Goal: Book appointment/travel/reservation

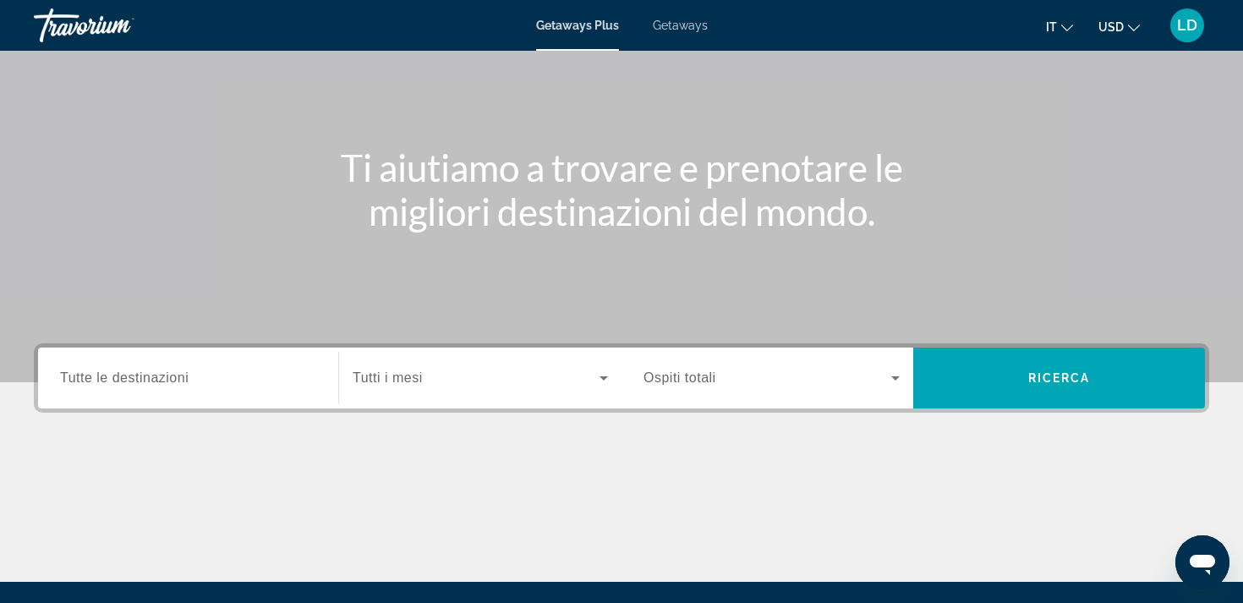
scroll to position [124, 0]
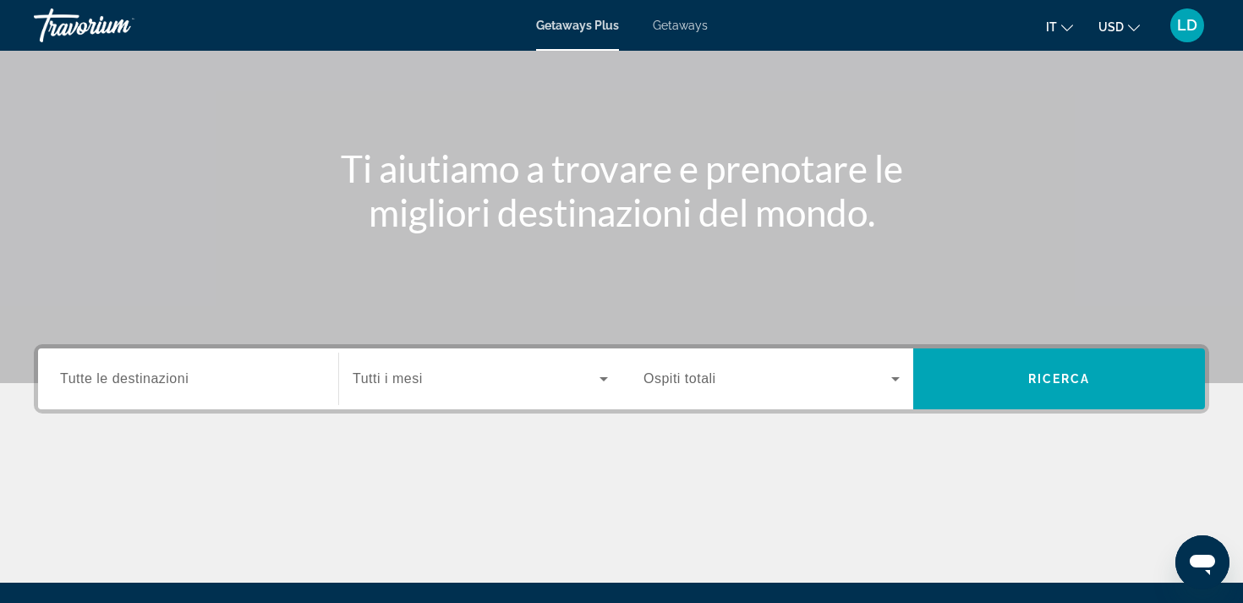
click at [186, 380] on span "Tutte le destinazioni" at bounding box center [124, 378] width 128 height 14
click at [186, 380] on input "Destination Tutte le destinazioni" at bounding box center [188, 379] width 256 height 20
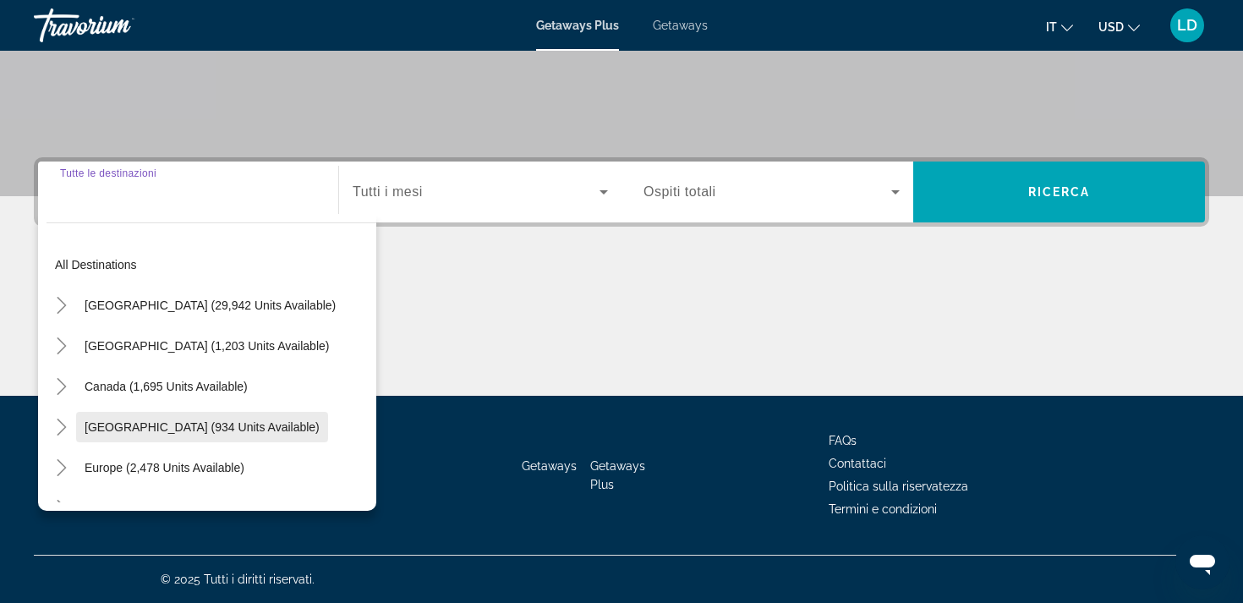
scroll to position [0, 0]
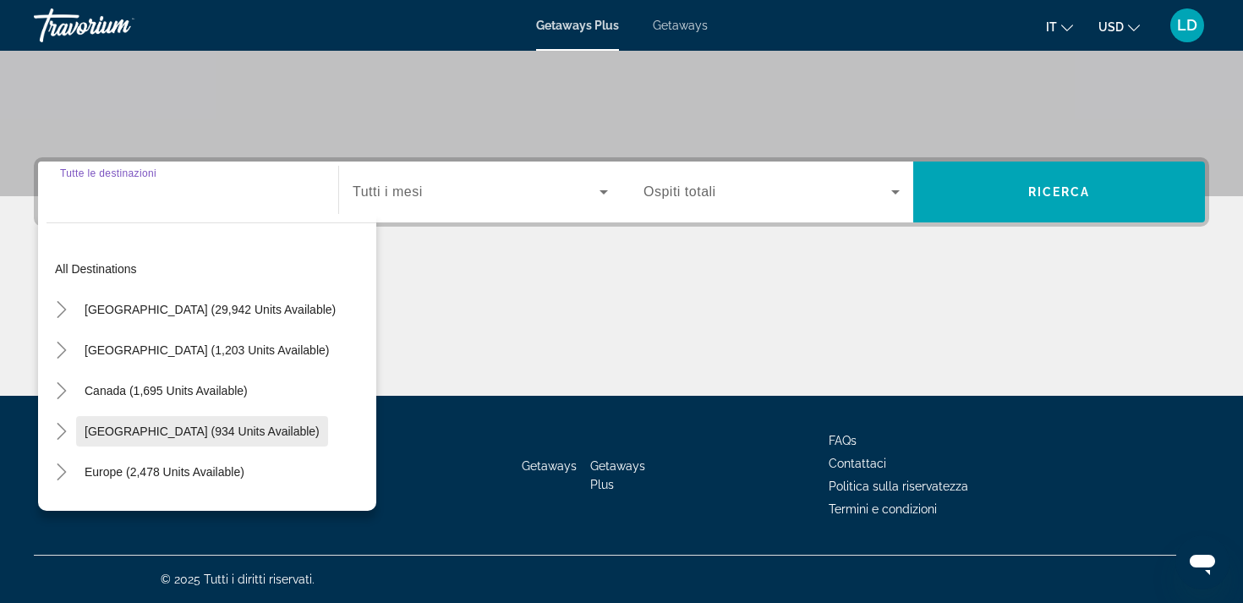
click at [270, 422] on span "Search widget" at bounding box center [202, 431] width 252 height 41
type input "**********"
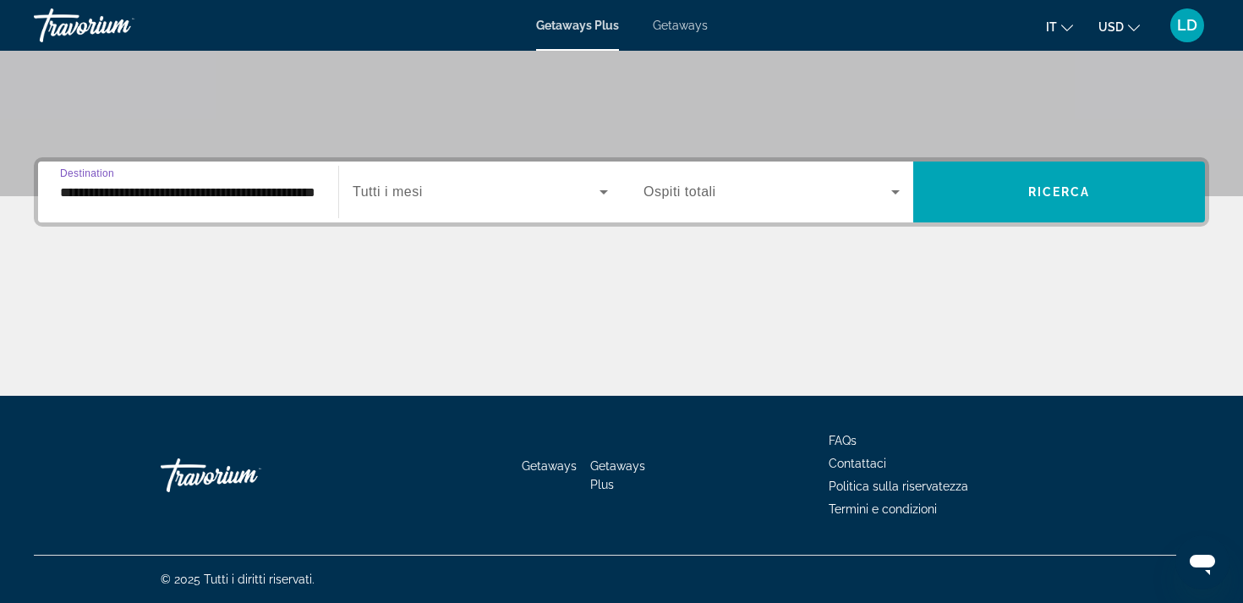
click at [514, 194] on span "Search widget" at bounding box center [476, 192] width 247 height 20
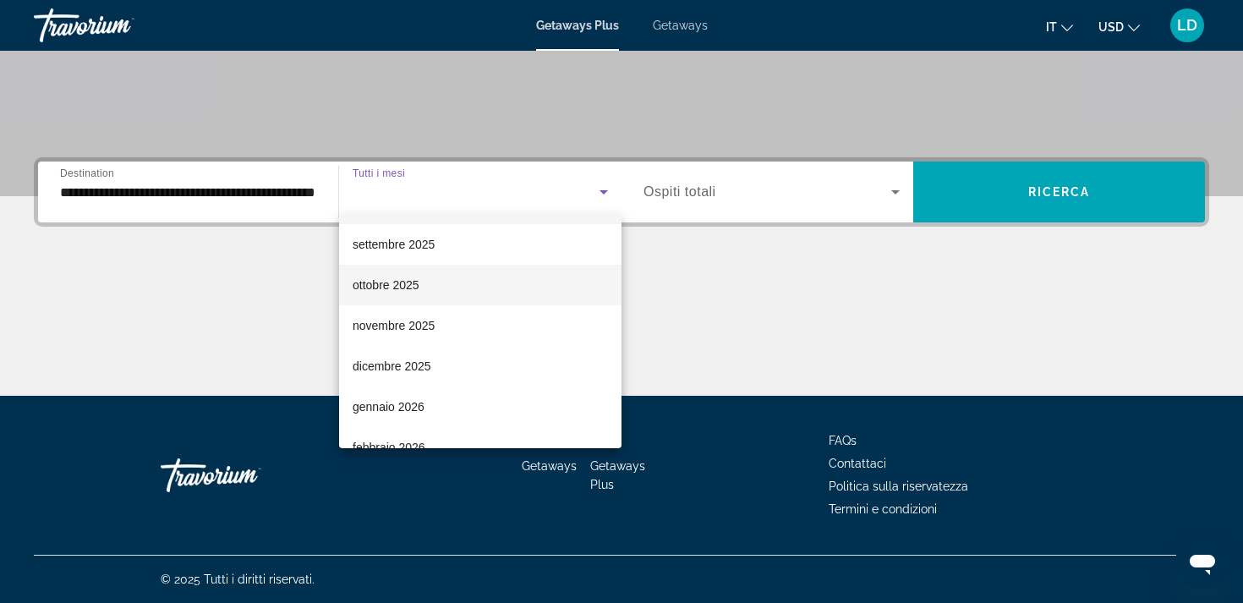
scroll to position [47, 0]
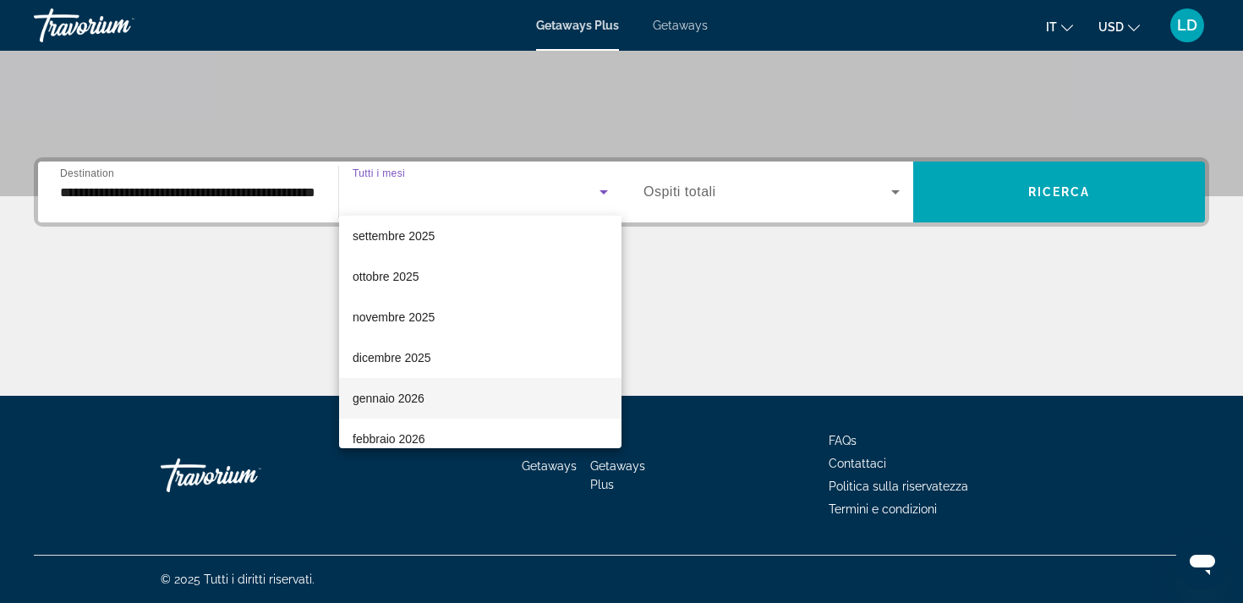
click at [391, 391] on span "gennaio 2026" at bounding box center [389, 398] width 72 height 20
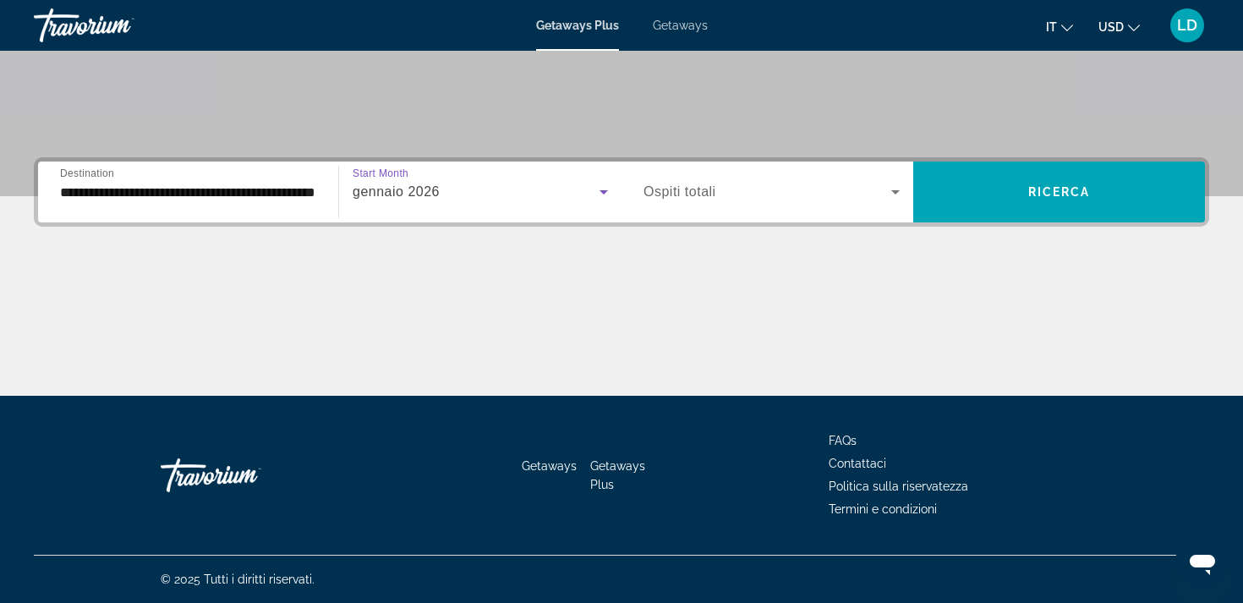
click at [790, 203] on div "Search widget" at bounding box center [771, 191] width 256 height 47
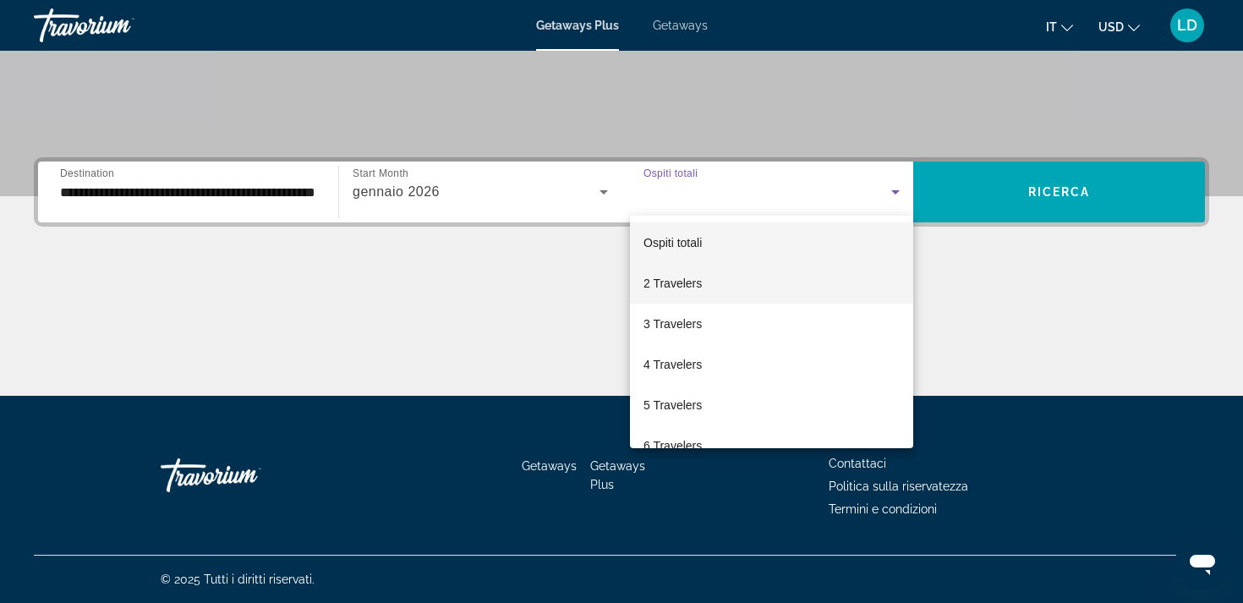
click at [687, 281] on span "2 Travelers" at bounding box center [672, 283] width 58 height 20
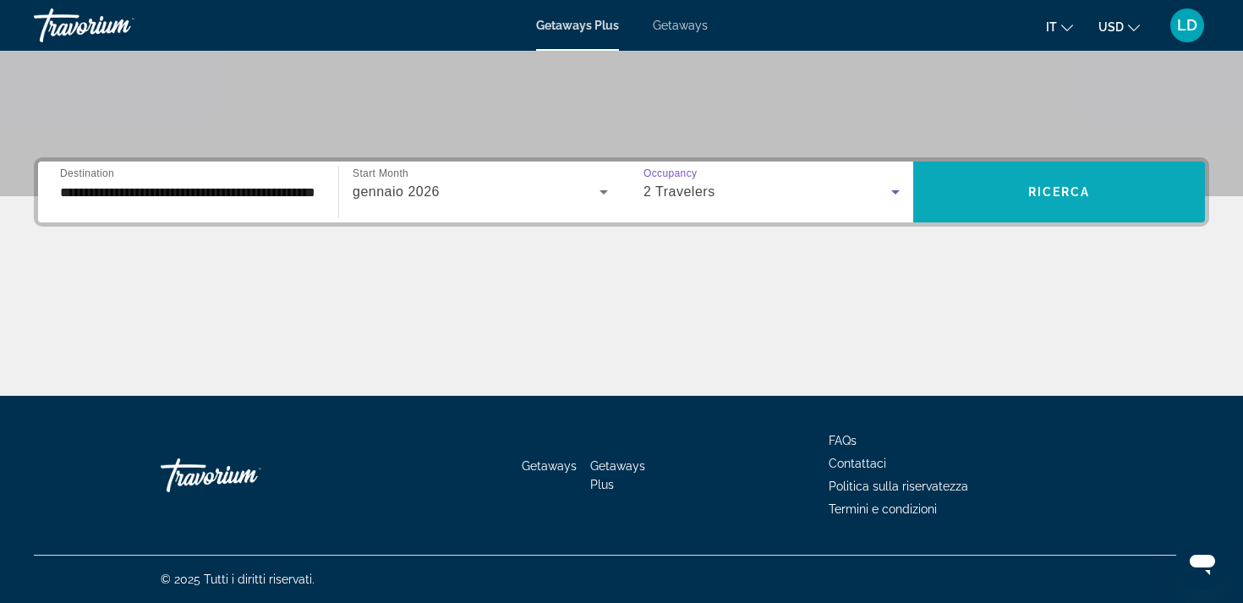
click at [1047, 192] on span "Ricerca" at bounding box center [1059, 192] width 63 height 14
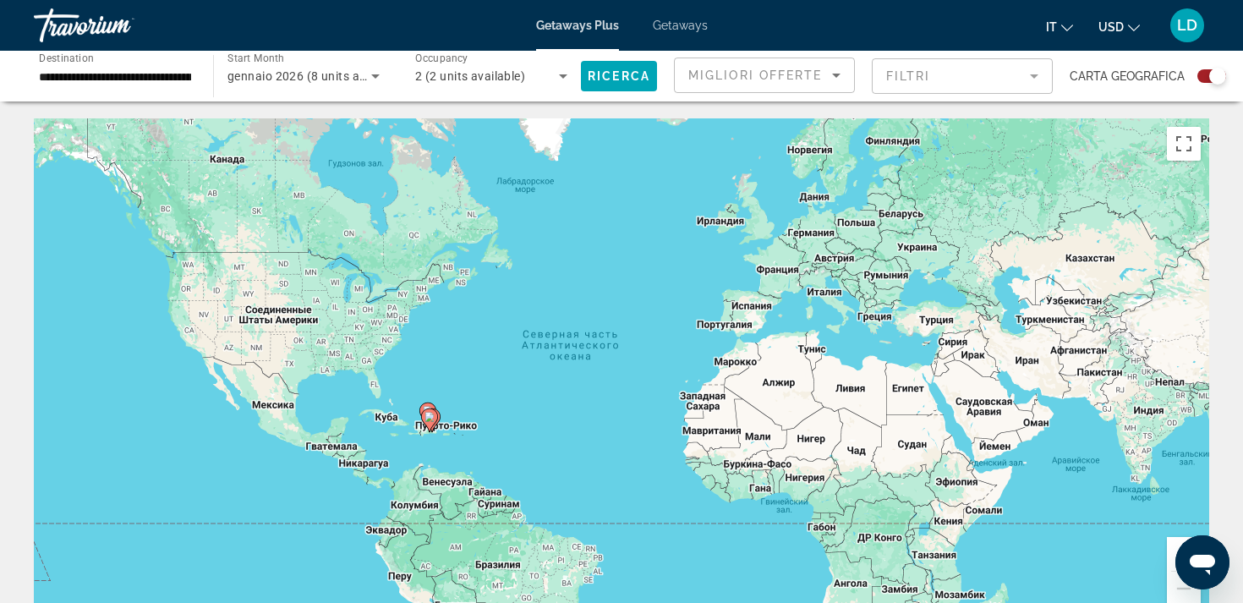
click at [1025, 77] on mat-form-field "Filtri" at bounding box center [962, 76] width 181 height 36
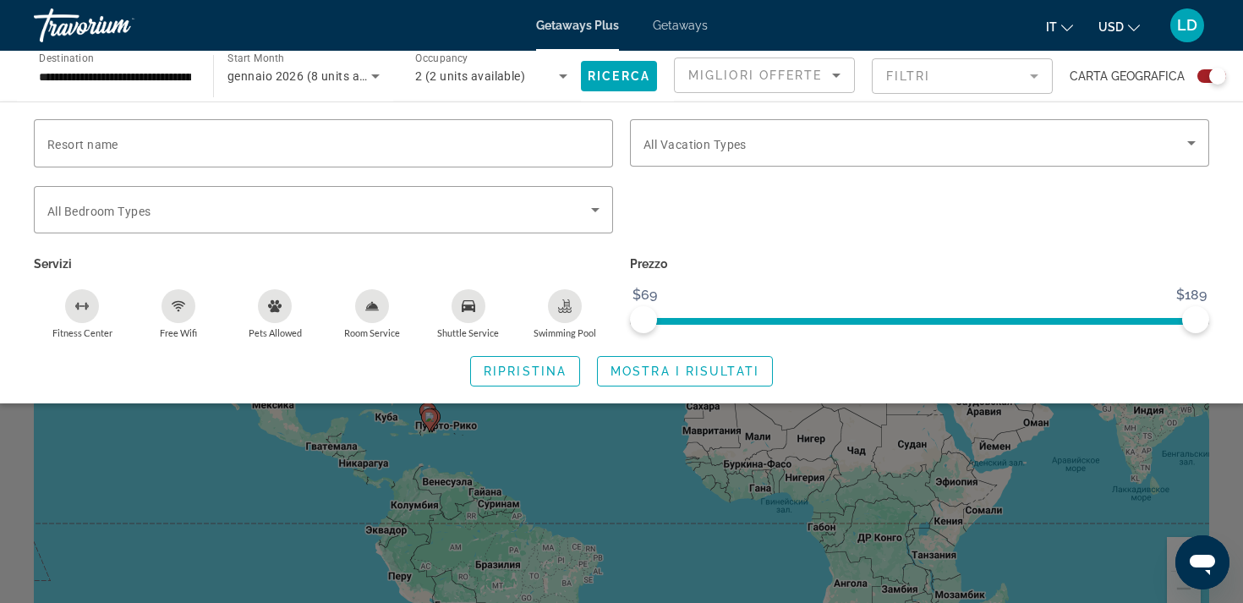
click at [925, 322] on span "ngx-slider" at bounding box center [919, 321] width 552 height 7
click at [889, 322] on span "ngx-slider" at bounding box center [783, 321] width 281 height 7
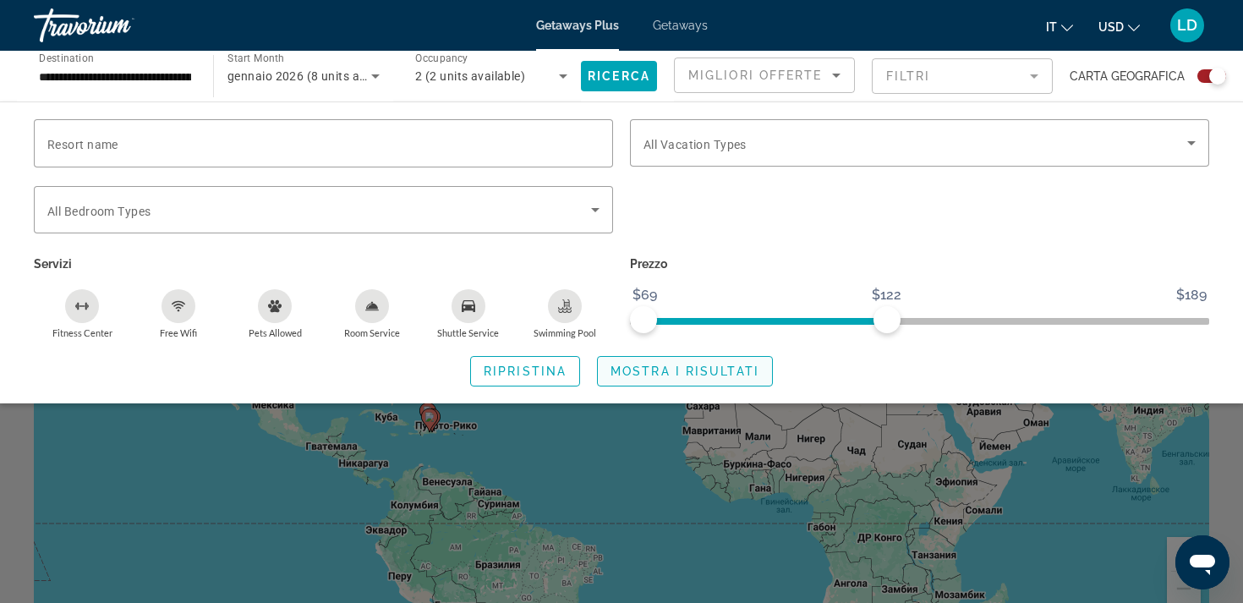
click at [661, 366] on span "Mostra i risultati" at bounding box center [684, 371] width 149 height 14
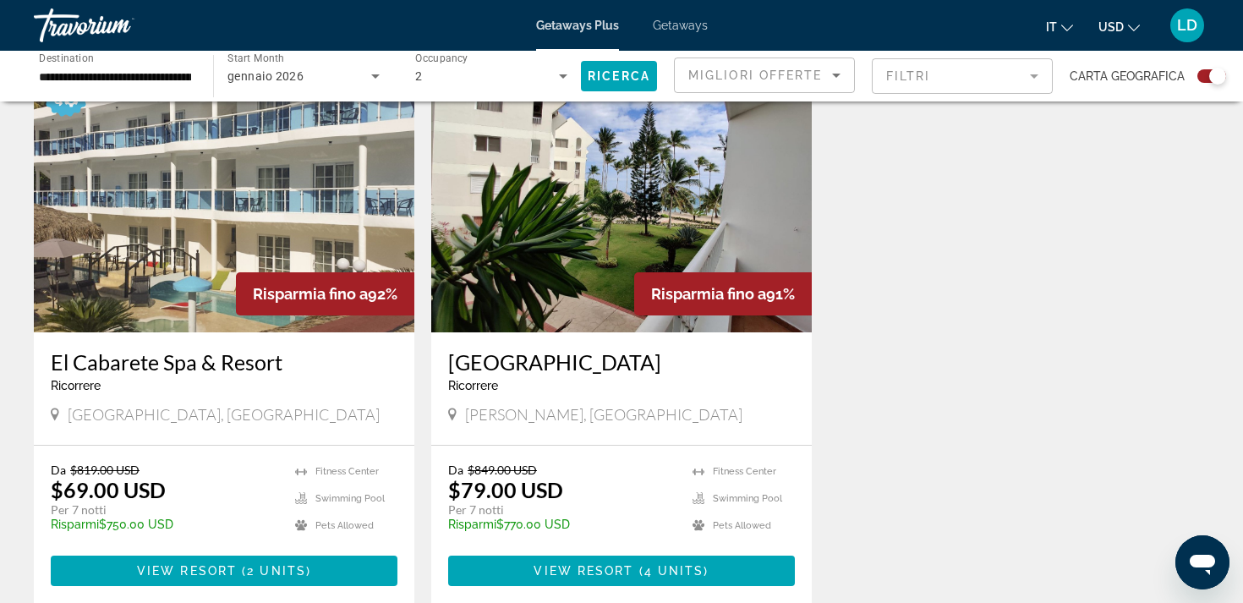
scroll to position [629, 0]
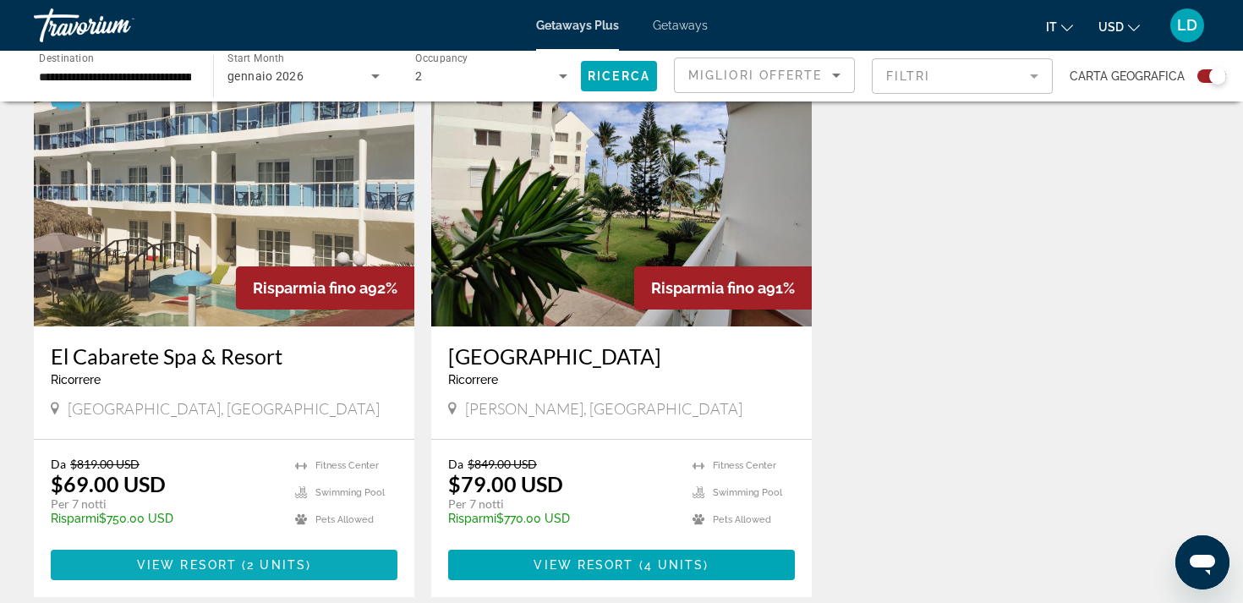
click at [214, 566] on span "View Resort" at bounding box center [187, 565] width 100 height 14
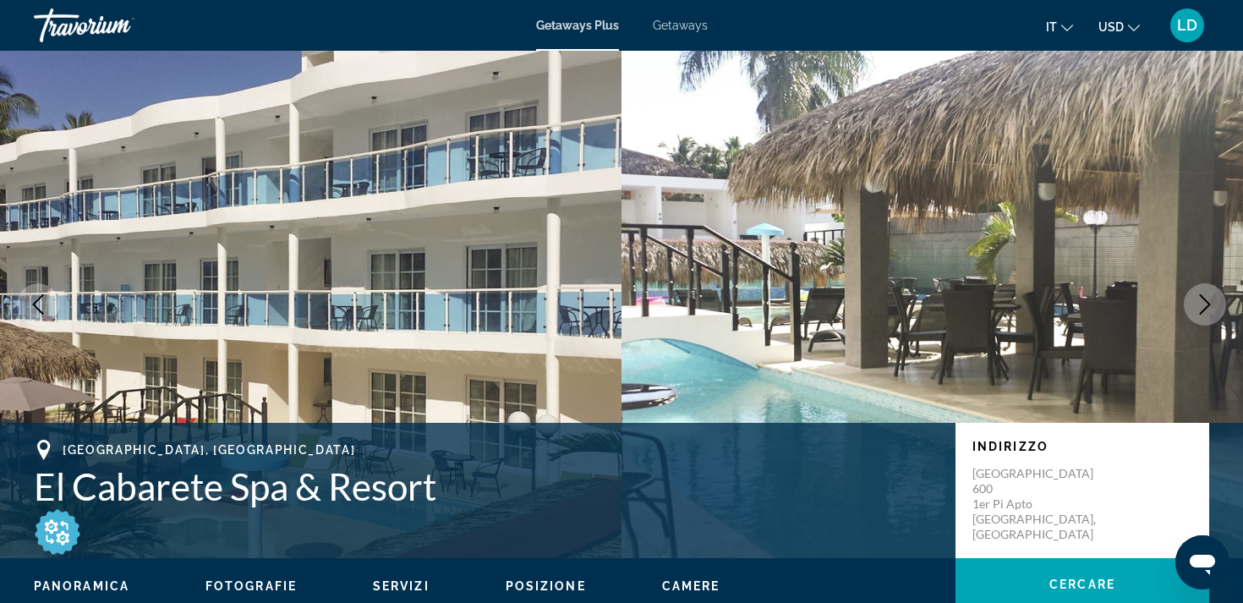
click at [1210, 298] on icon "Next image" at bounding box center [1204, 304] width 20 height 20
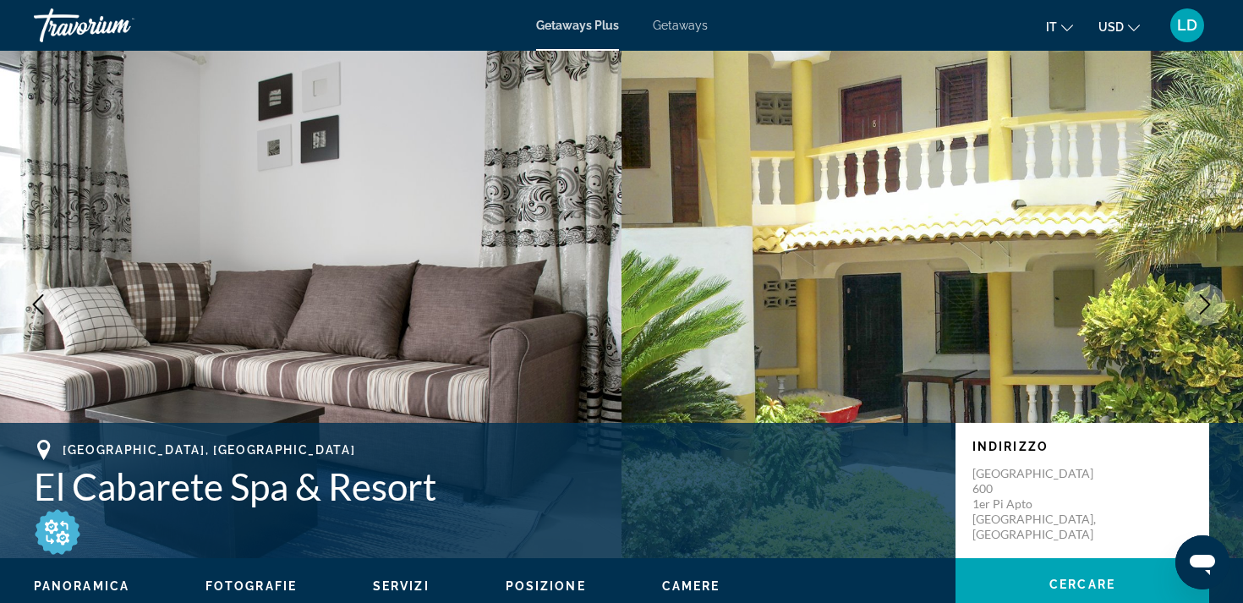
click at [1210, 298] on icon "Next image" at bounding box center [1204, 304] width 20 height 20
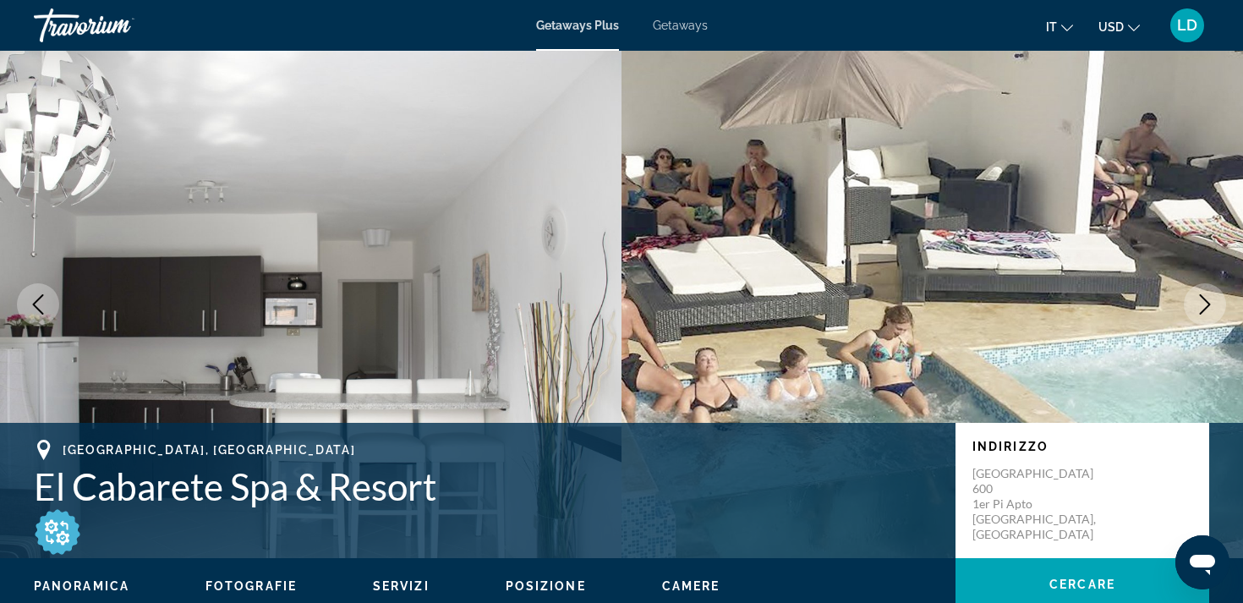
click at [1210, 298] on icon "Next image" at bounding box center [1204, 304] width 20 height 20
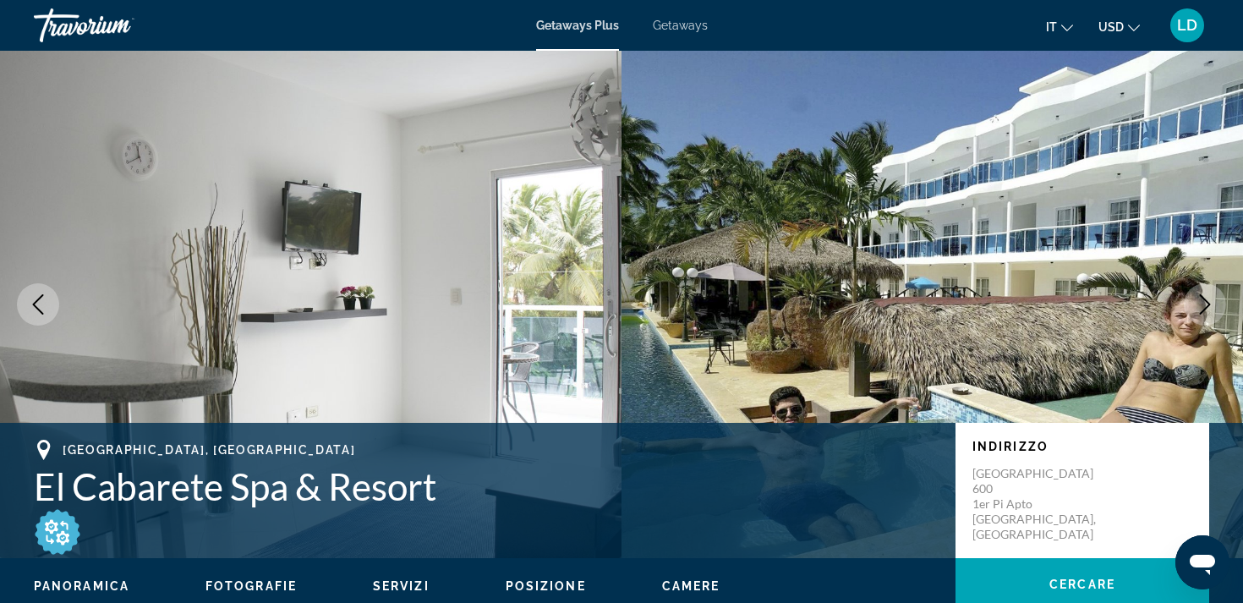
click at [1210, 298] on icon "Next image" at bounding box center [1204, 304] width 20 height 20
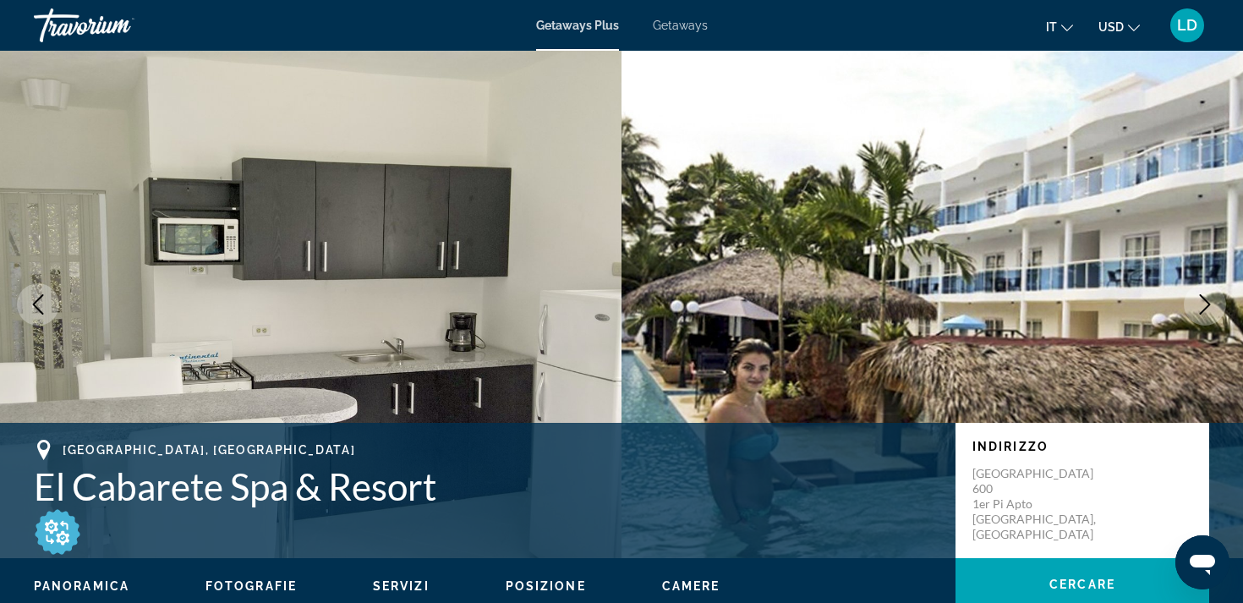
click at [1210, 298] on icon "Next image" at bounding box center [1204, 304] width 20 height 20
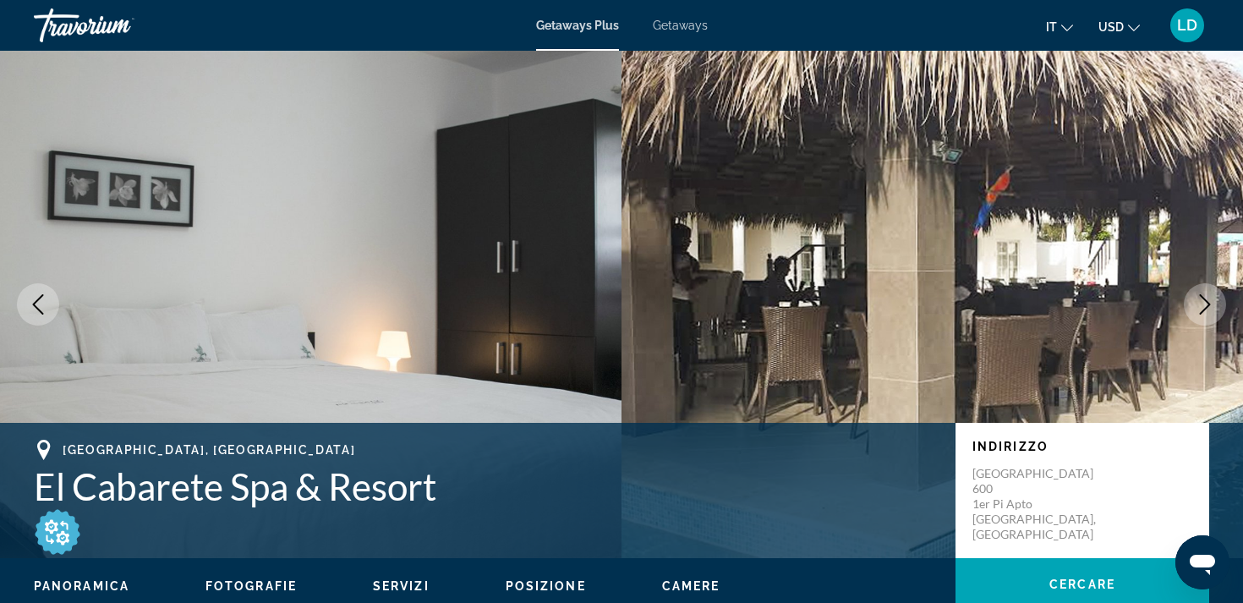
click at [1210, 298] on icon "Next image" at bounding box center [1204, 304] width 20 height 20
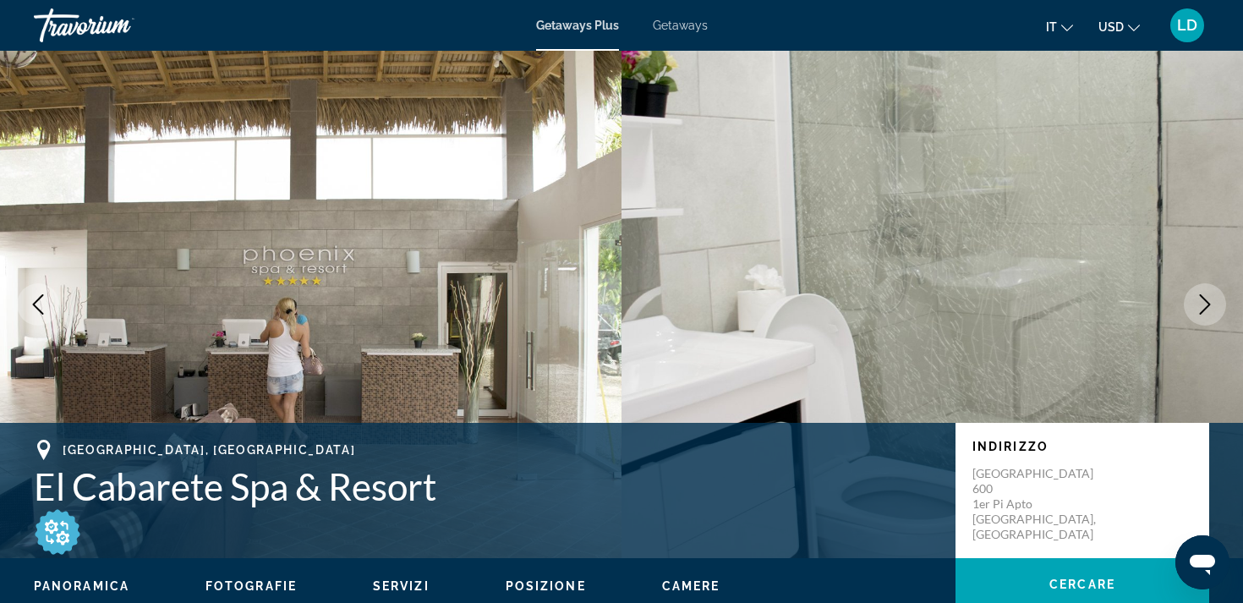
click at [1210, 298] on icon "Next image" at bounding box center [1204, 304] width 20 height 20
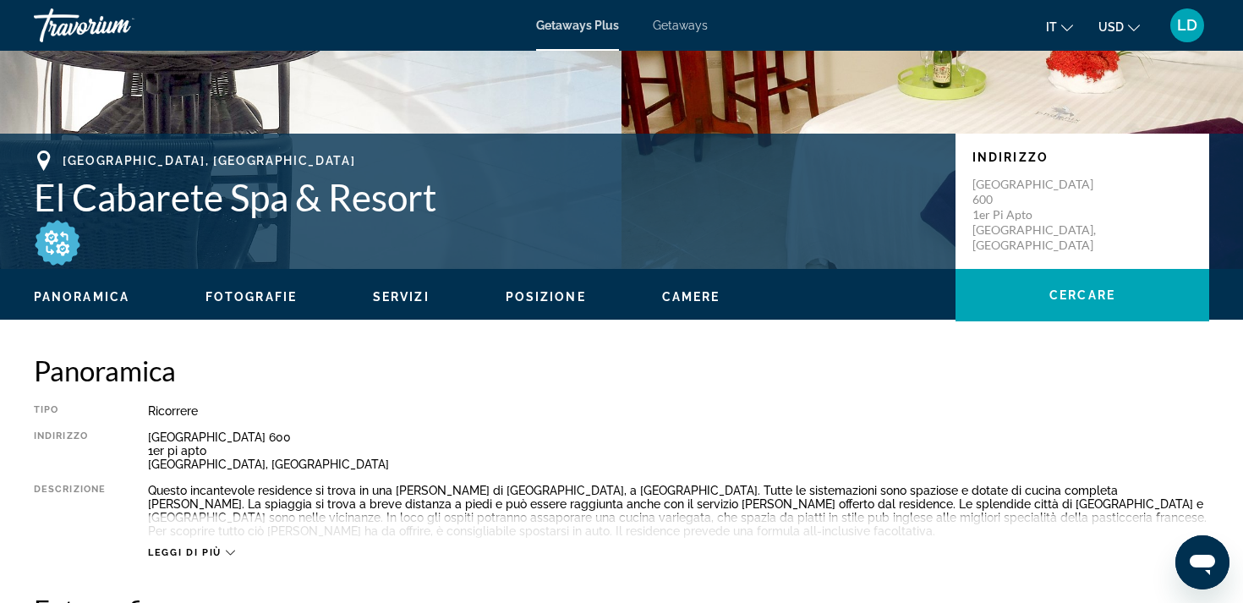
scroll to position [286, 0]
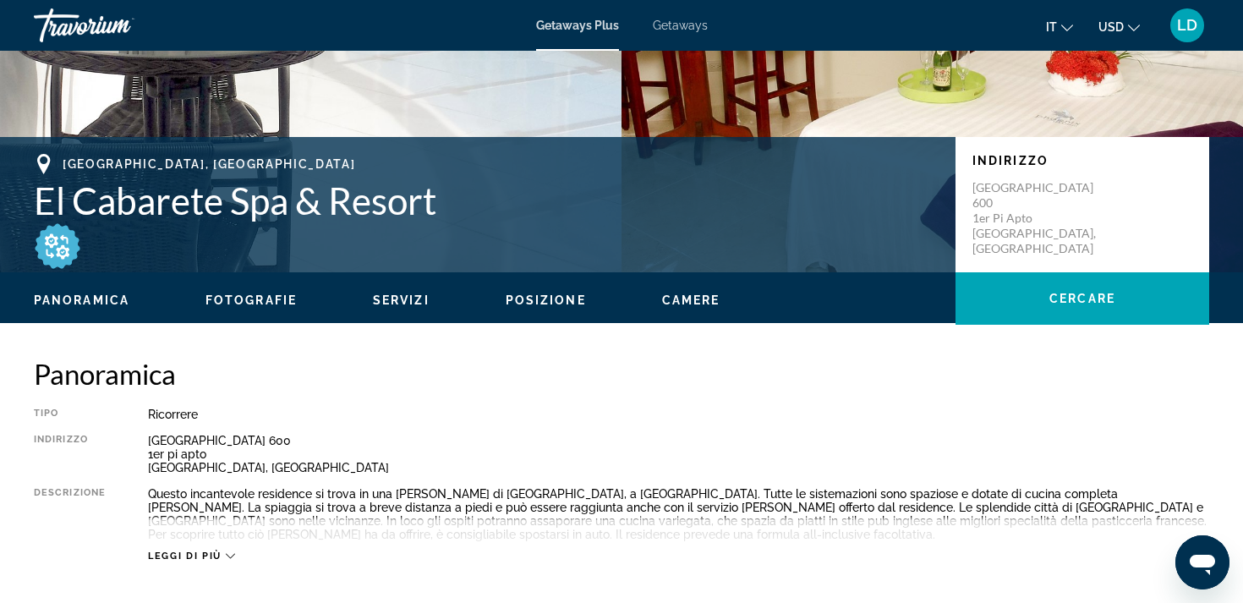
click at [542, 299] on span "Posizione" at bounding box center [546, 300] width 80 height 14
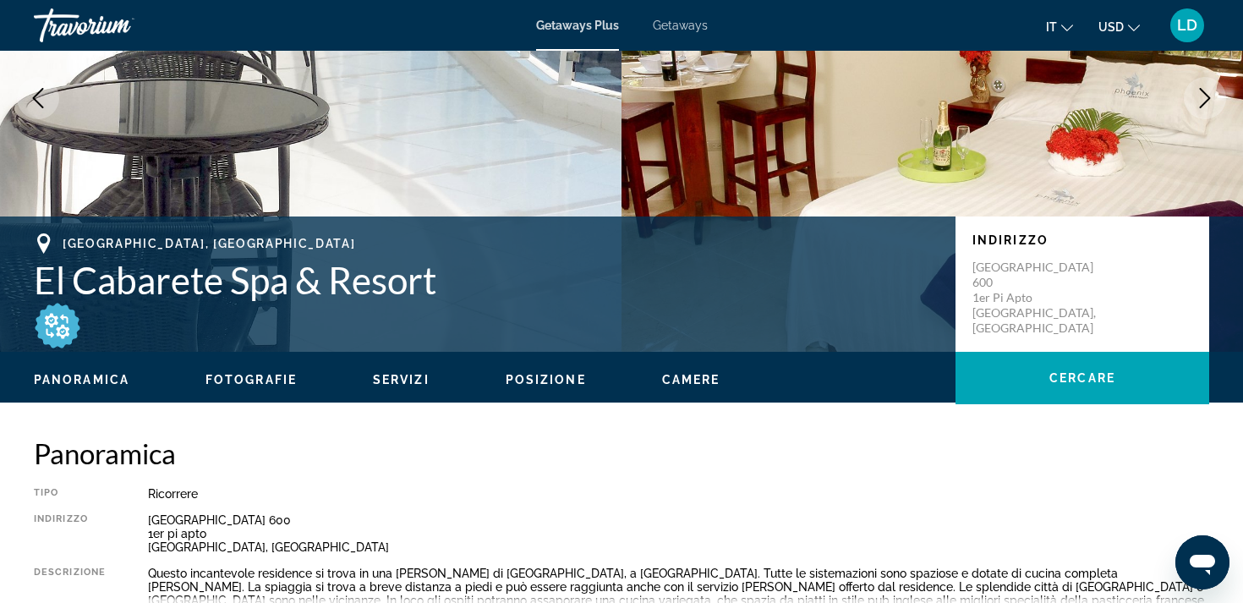
scroll to position [225, 0]
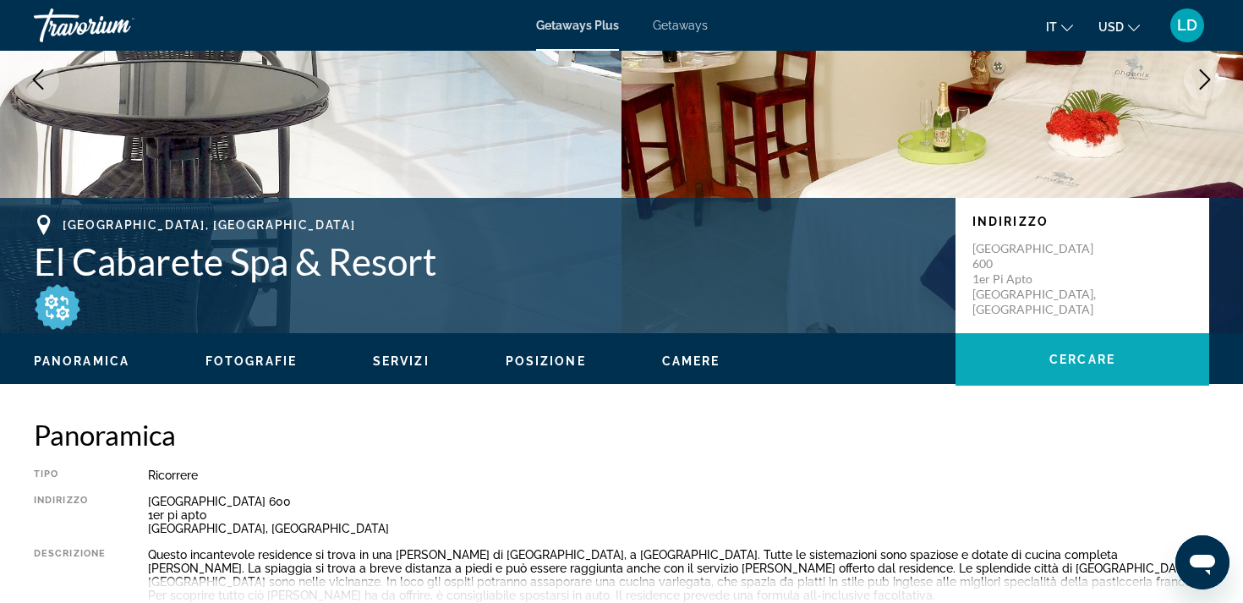
click at [1049, 354] on span "Cercare" at bounding box center [1082, 360] width 66 height 14
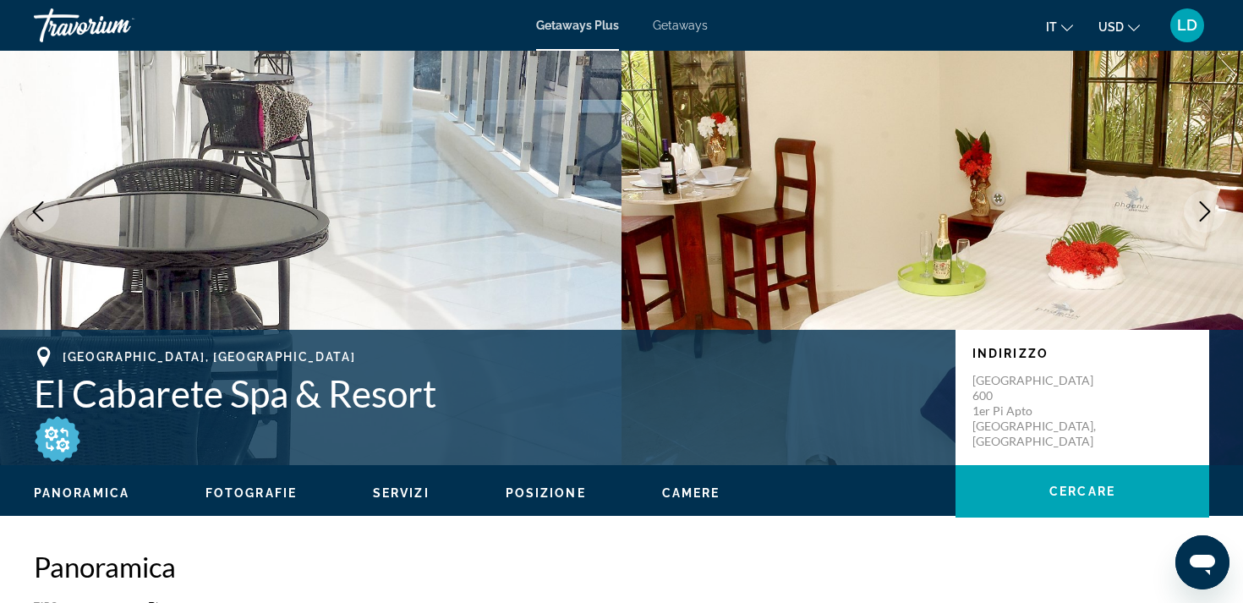
scroll to position [0, 0]
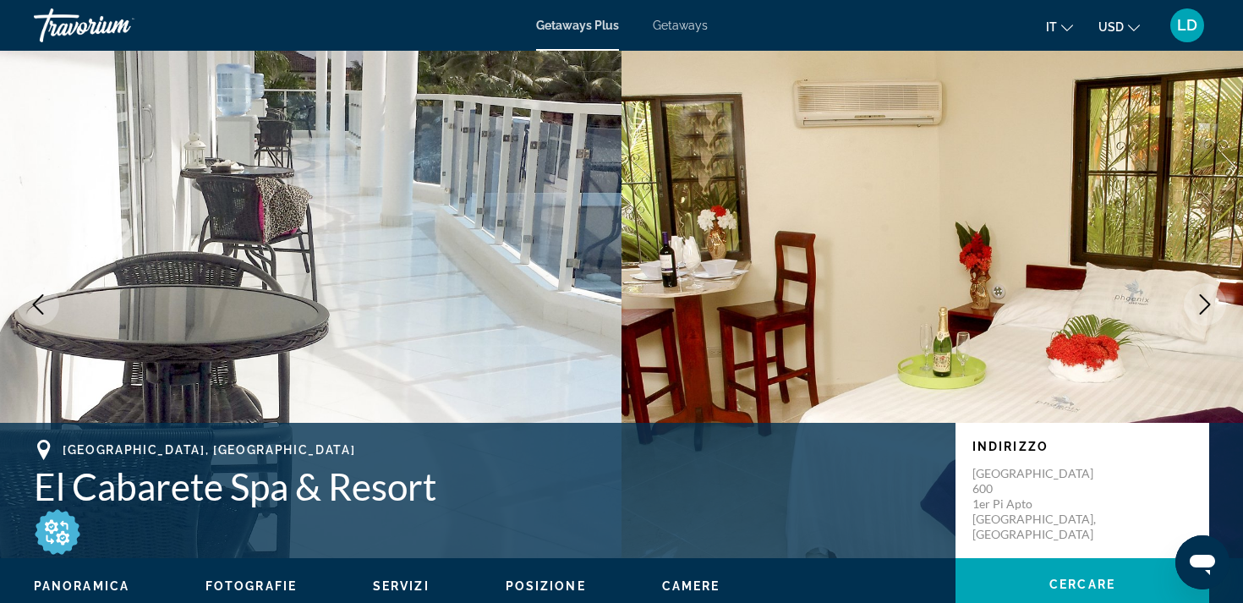
click at [682, 23] on span "Getaways" at bounding box center [680, 26] width 55 height 14
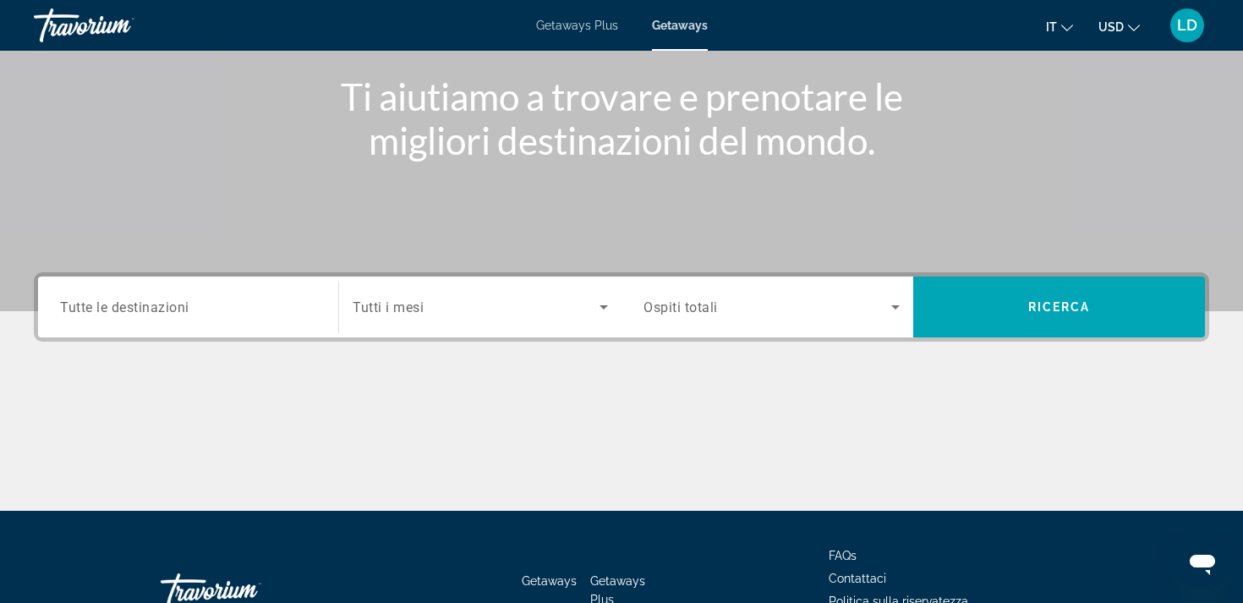
scroll to position [195, 0]
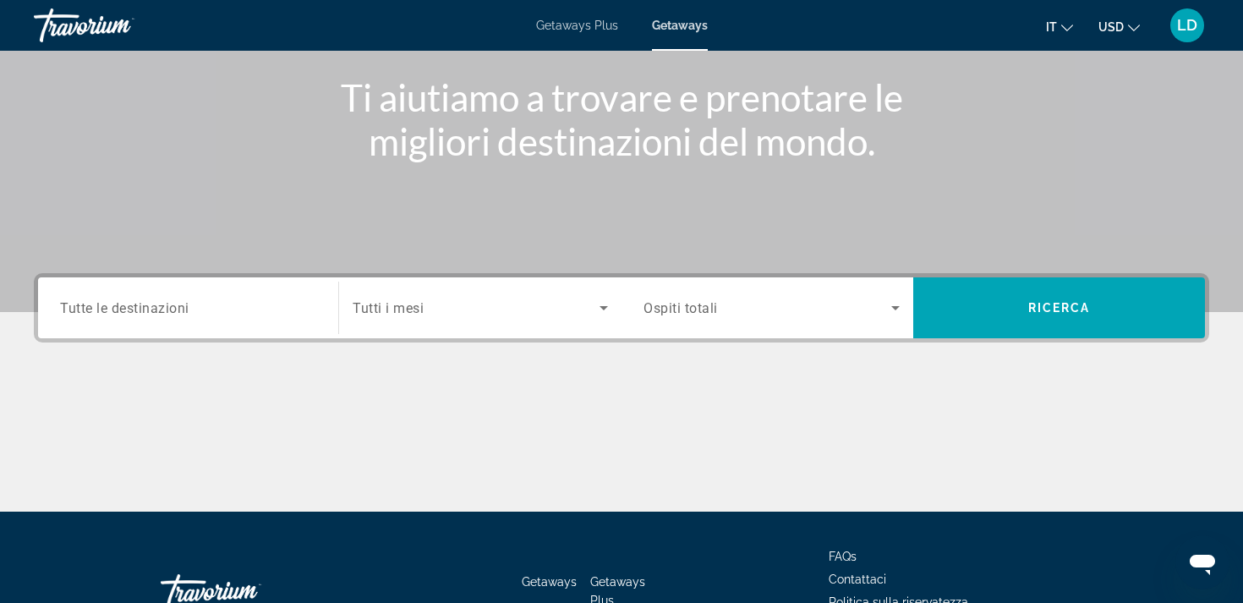
click at [220, 274] on div "Destination Tutte le destinazioni Start Month Tutti i mesi Occupancy Ospiti tot…" at bounding box center [621, 307] width 1175 height 69
click at [194, 313] on input "Destination Tutte le destinazioni" at bounding box center [188, 308] width 256 height 20
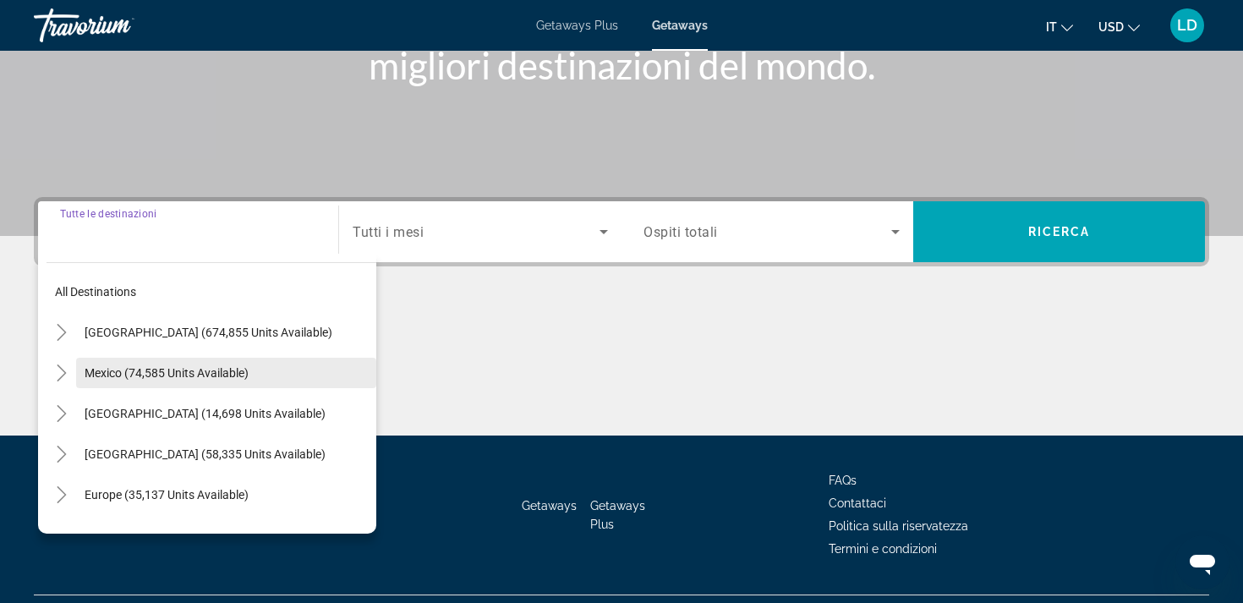
scroll to position [311, 0]
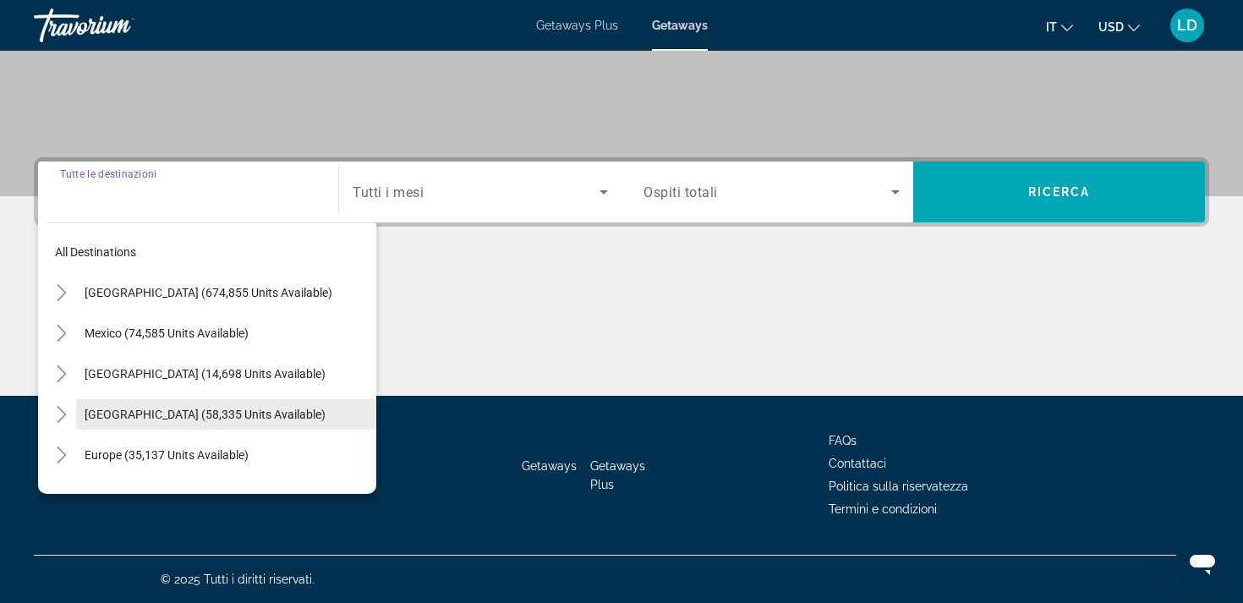
click at [174, 407] on span "Caribbean & Atlantic Islands (58,335 units available)" at bounding box center [205, 414] width 241 height 14
type input "**********"
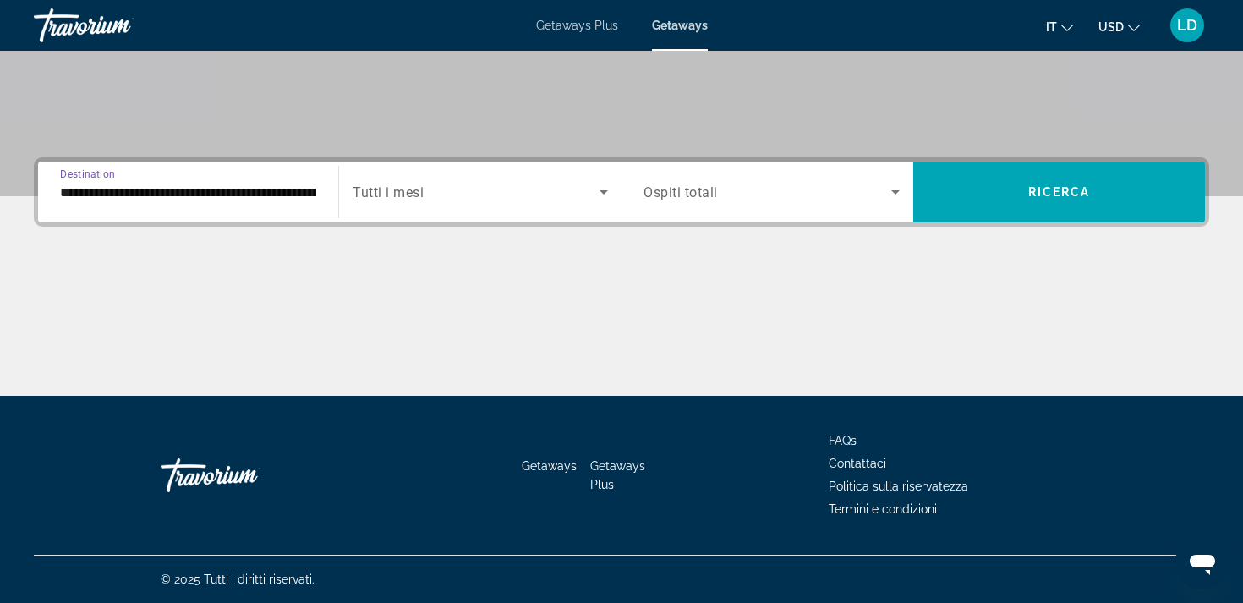
click at [604, 188] on icon "Search widget" at bounding box center [603, 192] width 20 height 20
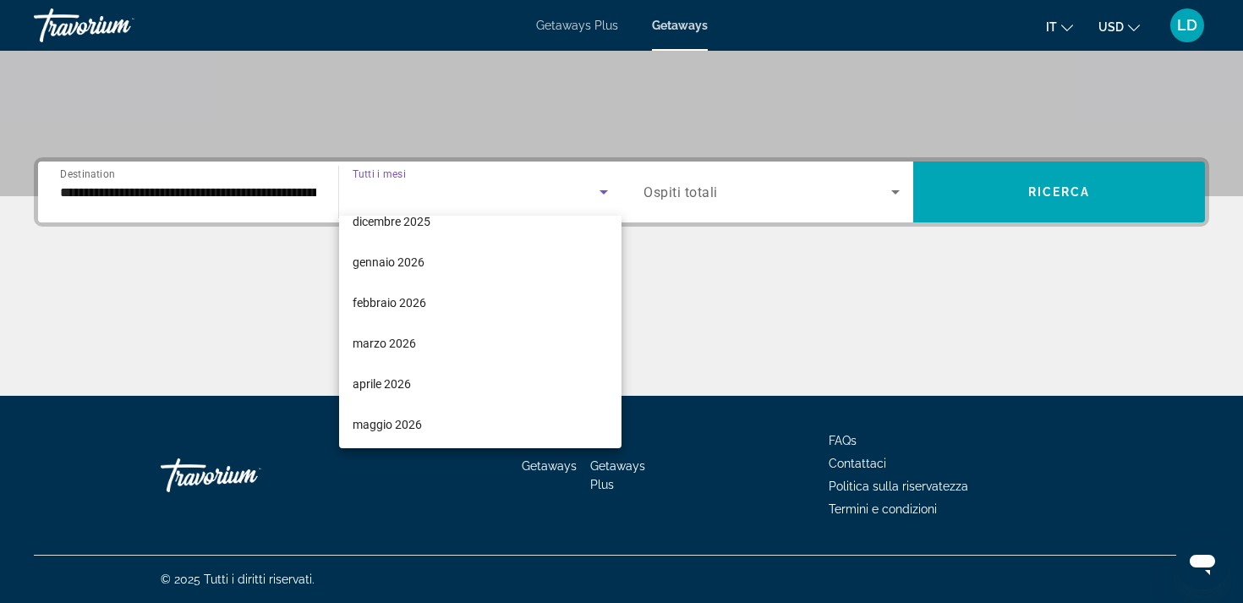
scroll to position [193, 0]
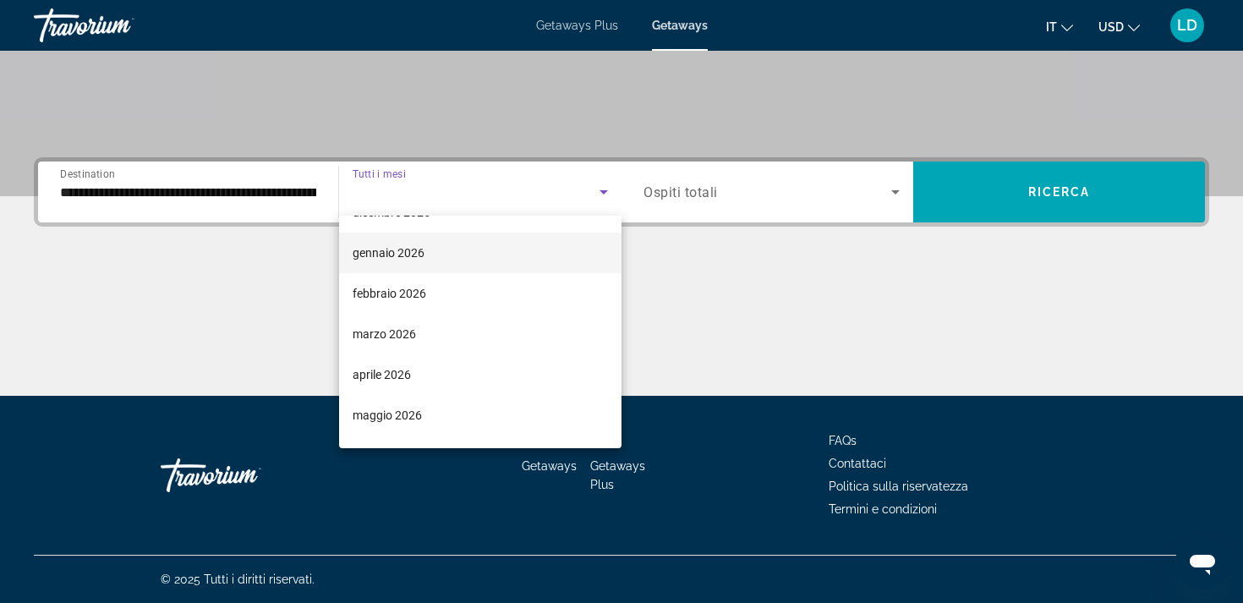
click at [380, 247] on span "gennaio 2026" at bounding box center [389, 253] width 72 height 20
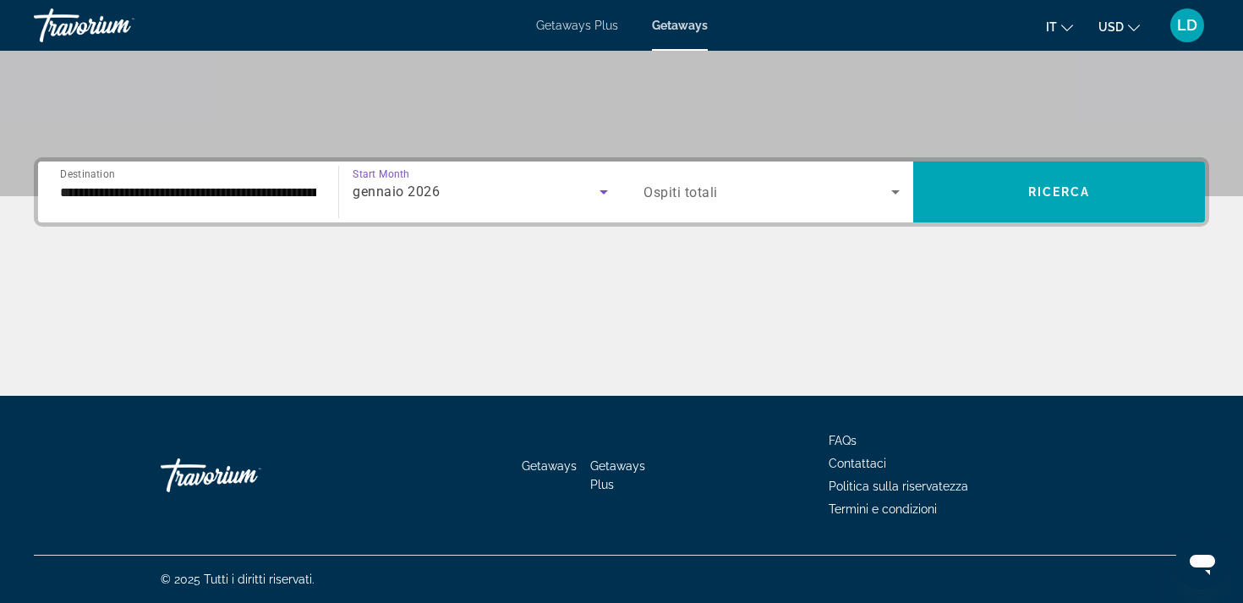
click at [823, 178] on div "Search widget" at bounding box center [771, 191] width 256 height 47
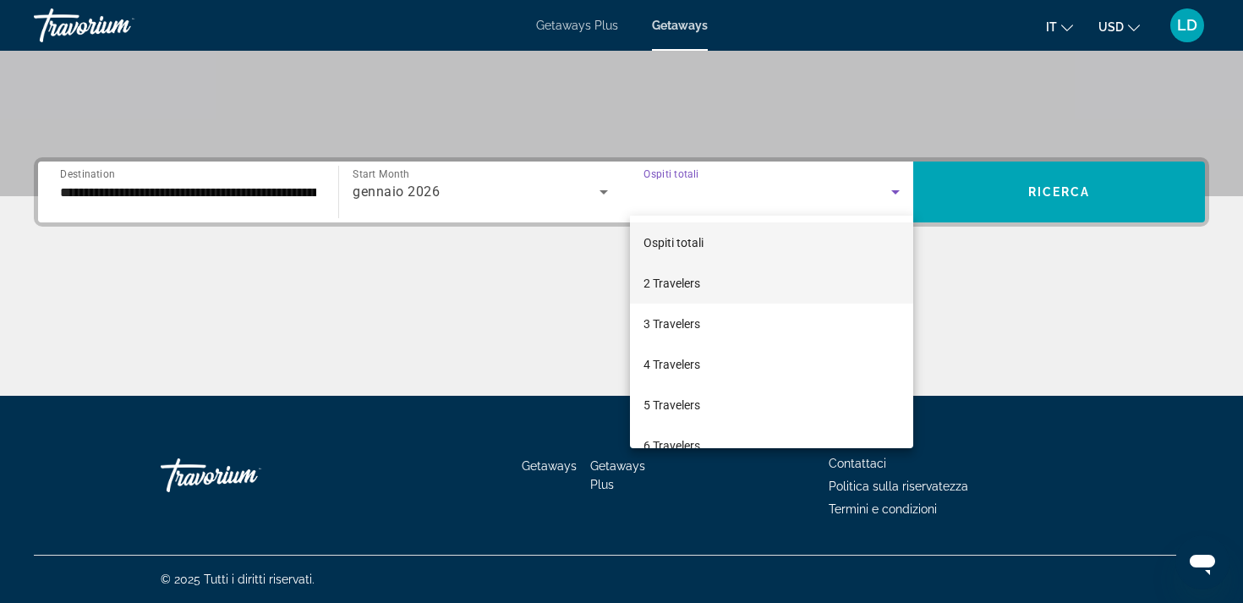
click at [678, 275] on span "2 Travelers" at bounding box center [671, 283] width 57 height 20
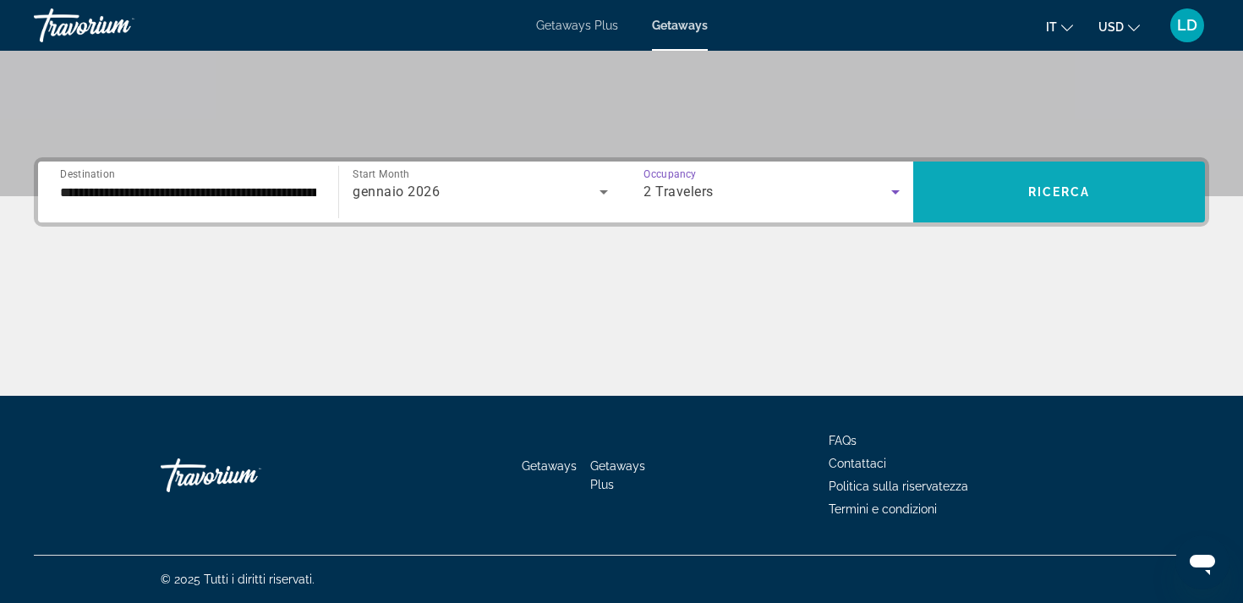
click at [1063, 188] on span "Ricerca" at bounding box center [1059, 192] width 63 height 14
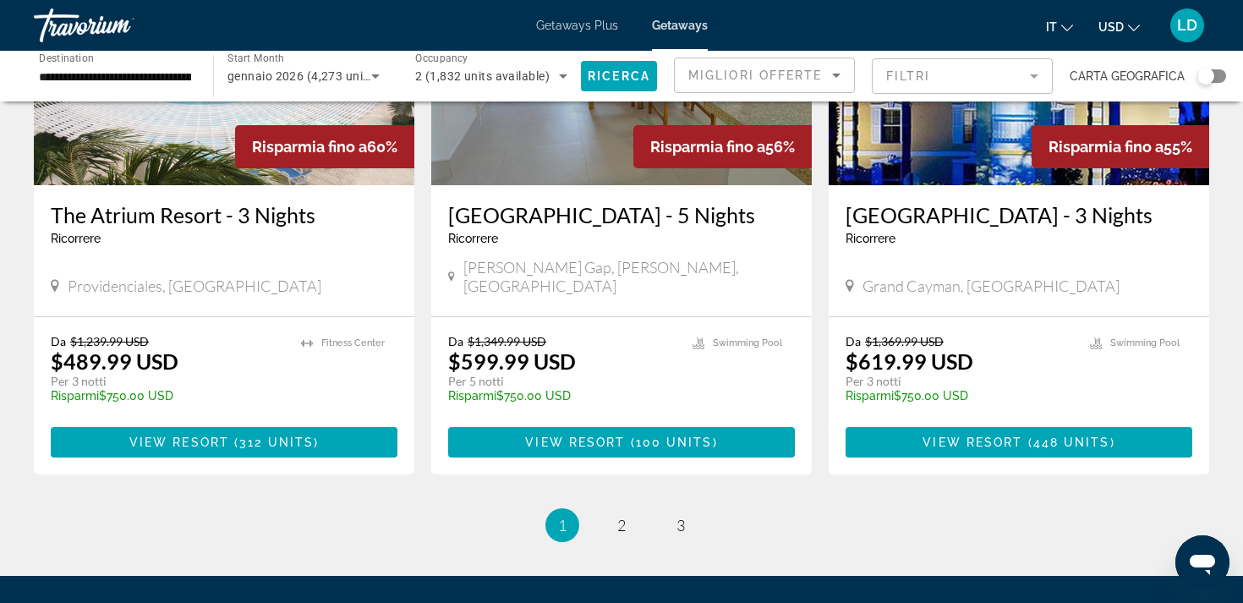
scroll to position [2158, 0]
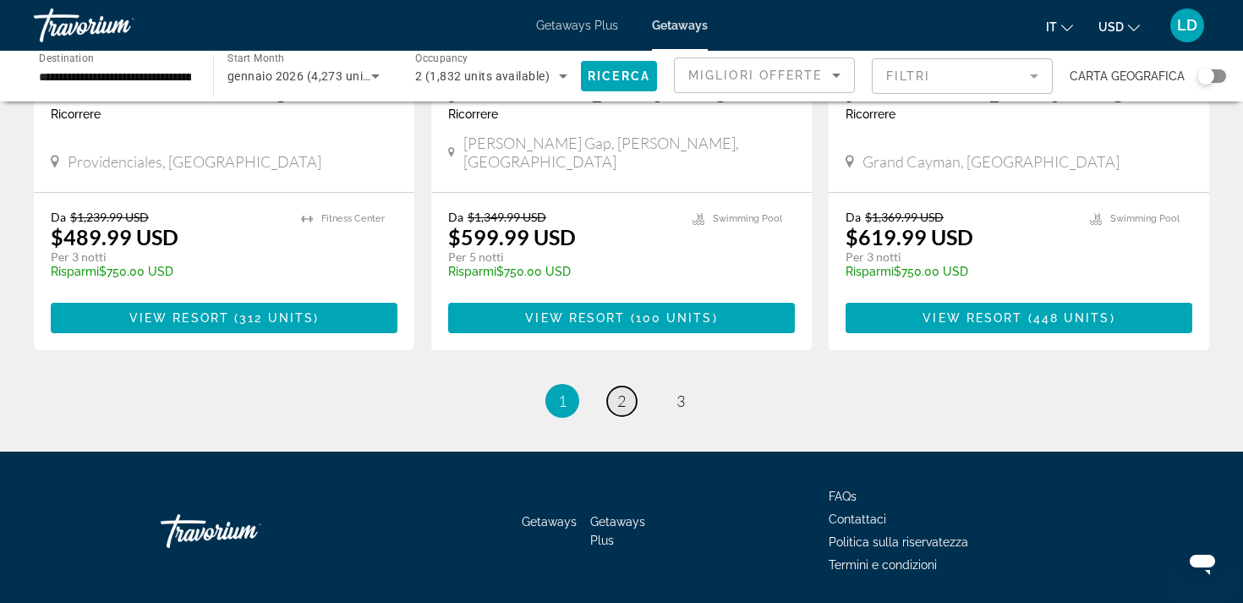
click at [616, 386] on link "page 2" at bounding box center [622, 401] width 30 height 30
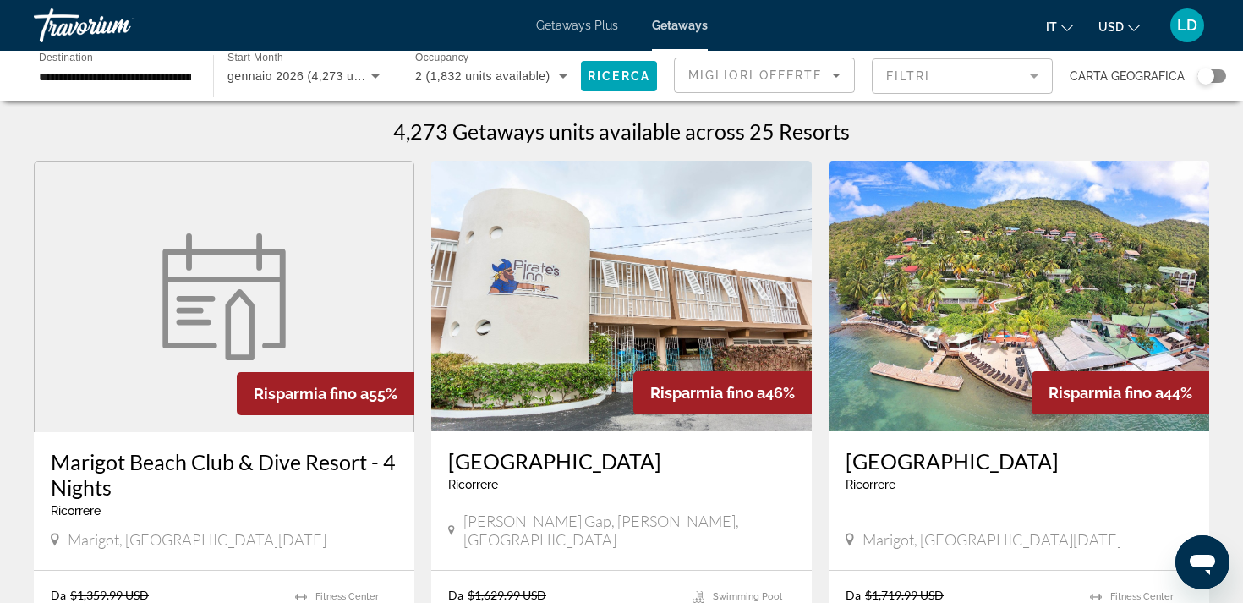
click at [1026, 79] on mat-form-field "Filtri" at bounding box center [962, 76] width 181 height 36
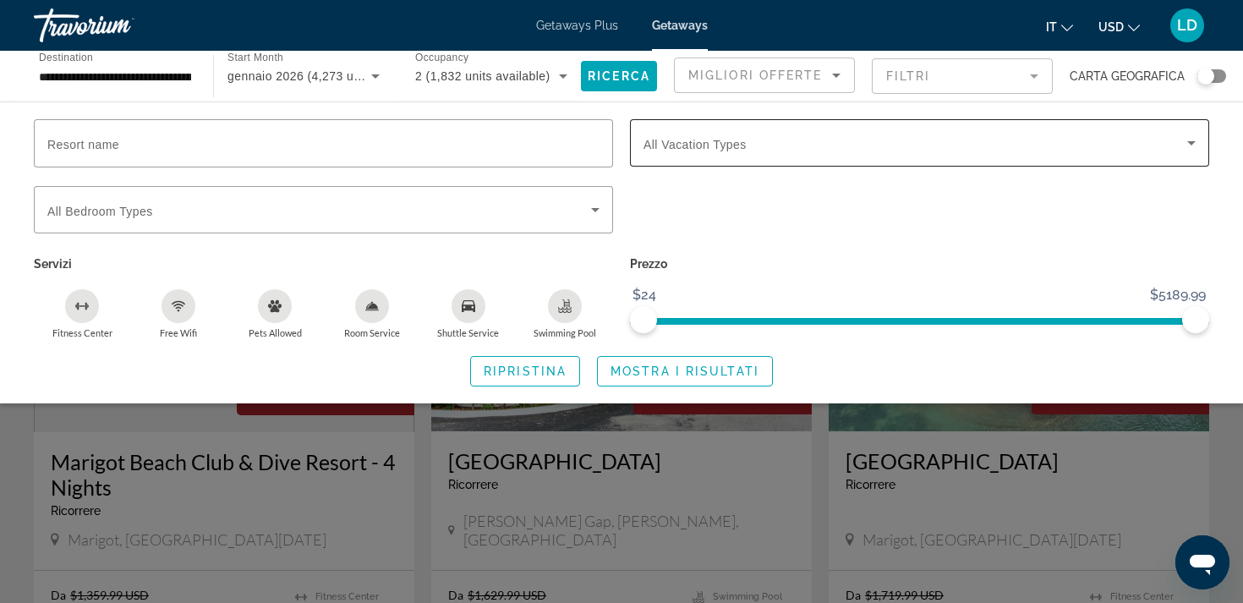
click at [741, 141] on span "All Vacation Types" at bounding box center [694, 145] width 103 height 14
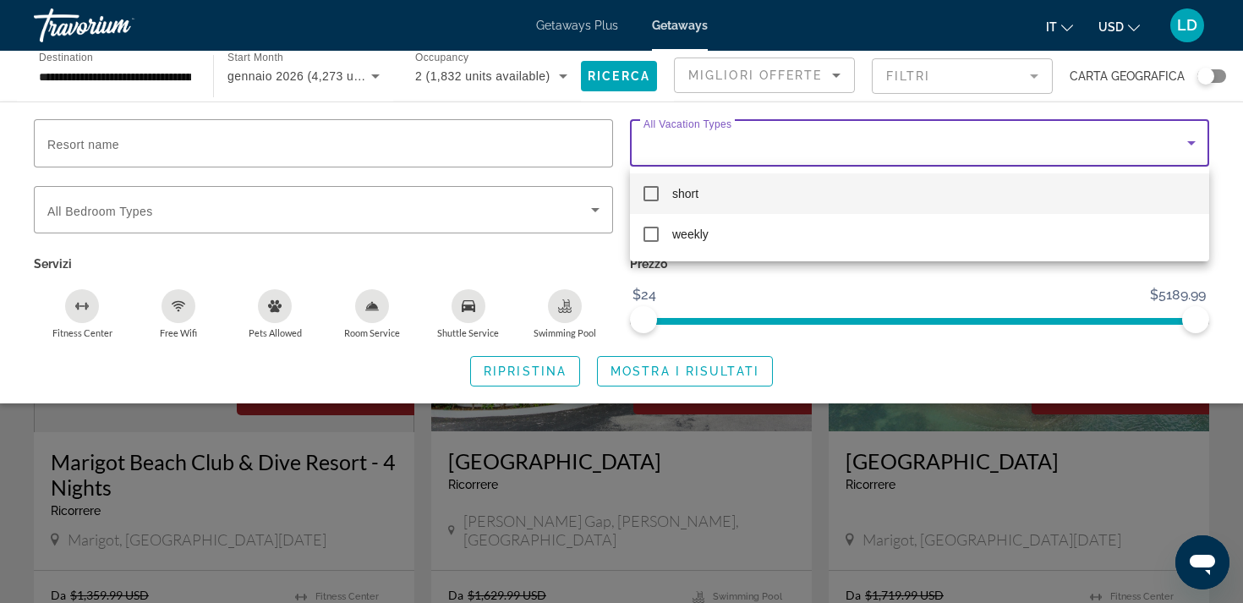
click at [253, 210] on div at bounding box center [621, 301] width 1243 height 603
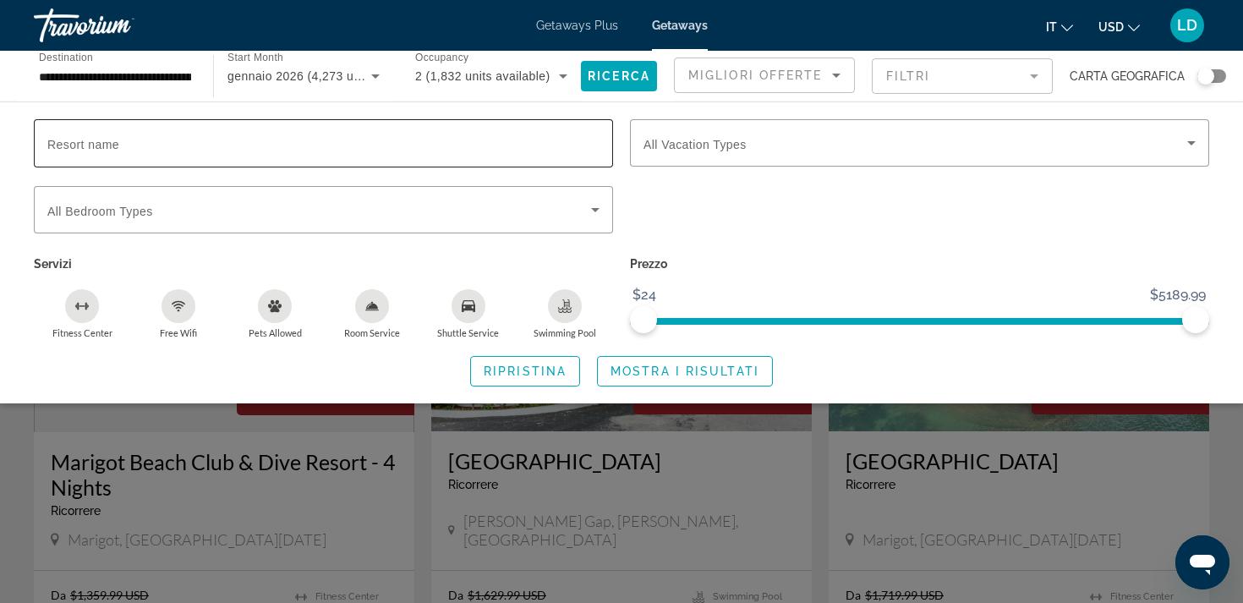
click at [167, 146] on input "Resort name" at bounding box center [323, 144] width 552 height 20
click at [1026, 79] on mat-form-field "Filtri" at bounding box center [962, 76] width 181 height 36
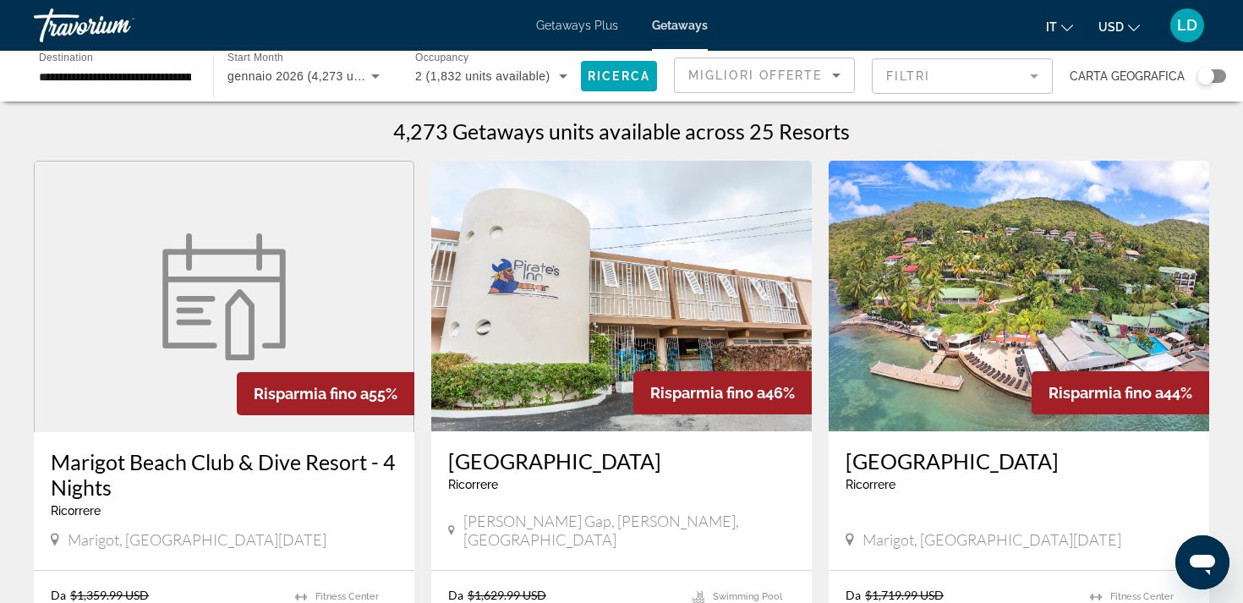
click at [837, 76] on icon "Sort by" at bounding box center [836, 75] width 20 height 20
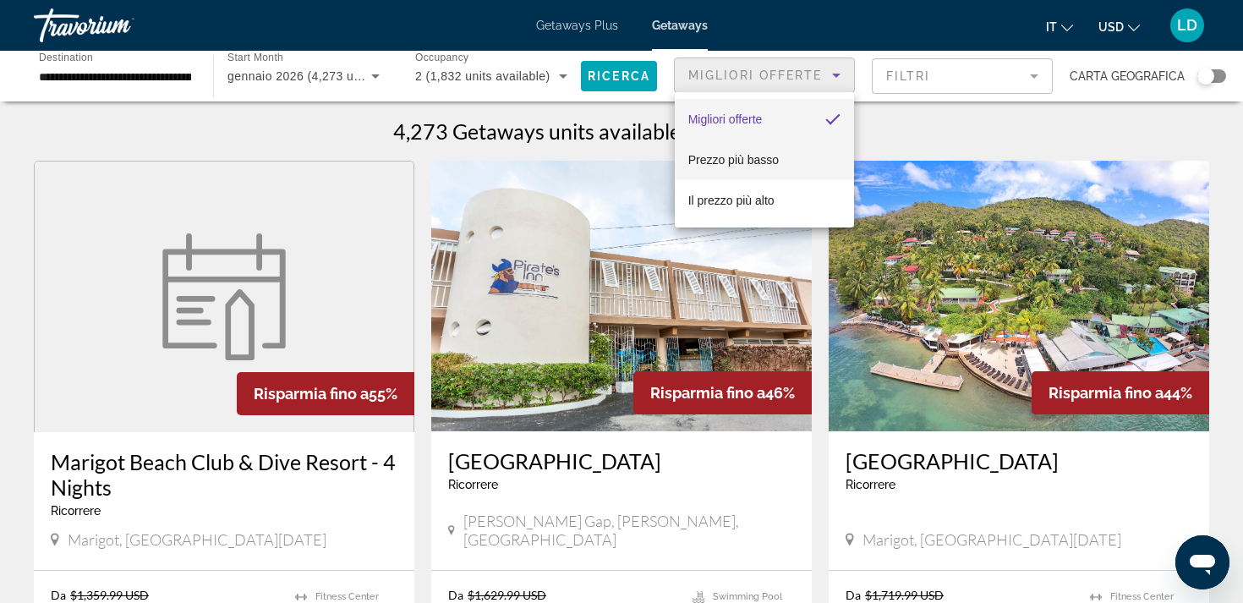
click at [748, 156] on span "Prezzo più basso" at bounding box center [733, 160] width 90 height 14
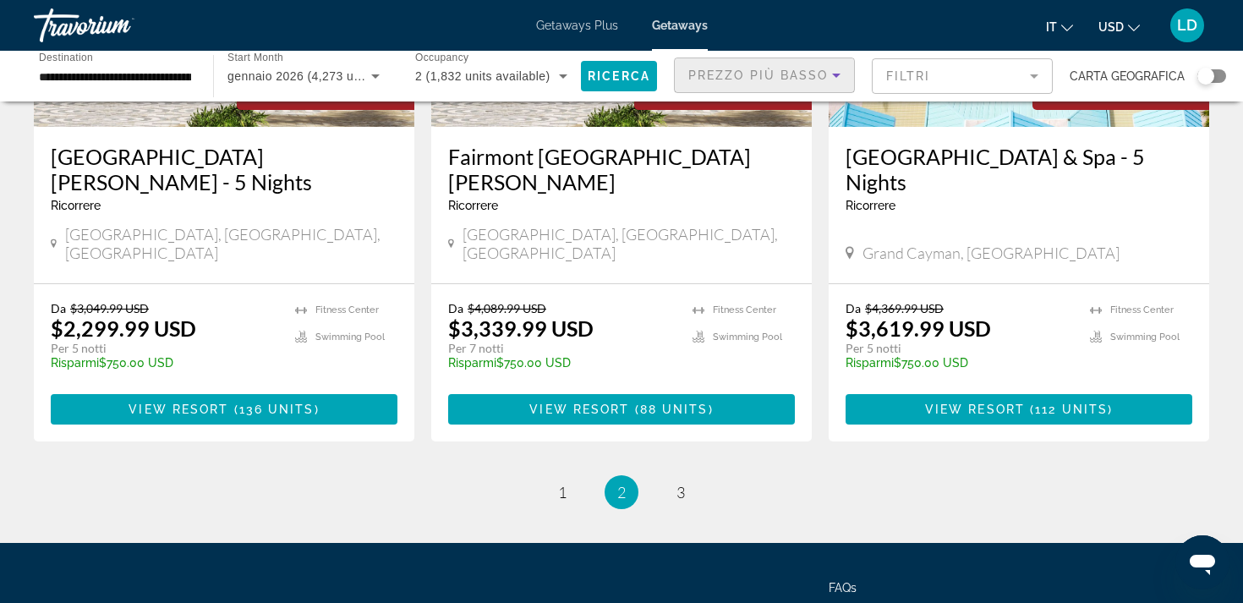
scroll to position [2209, 0]
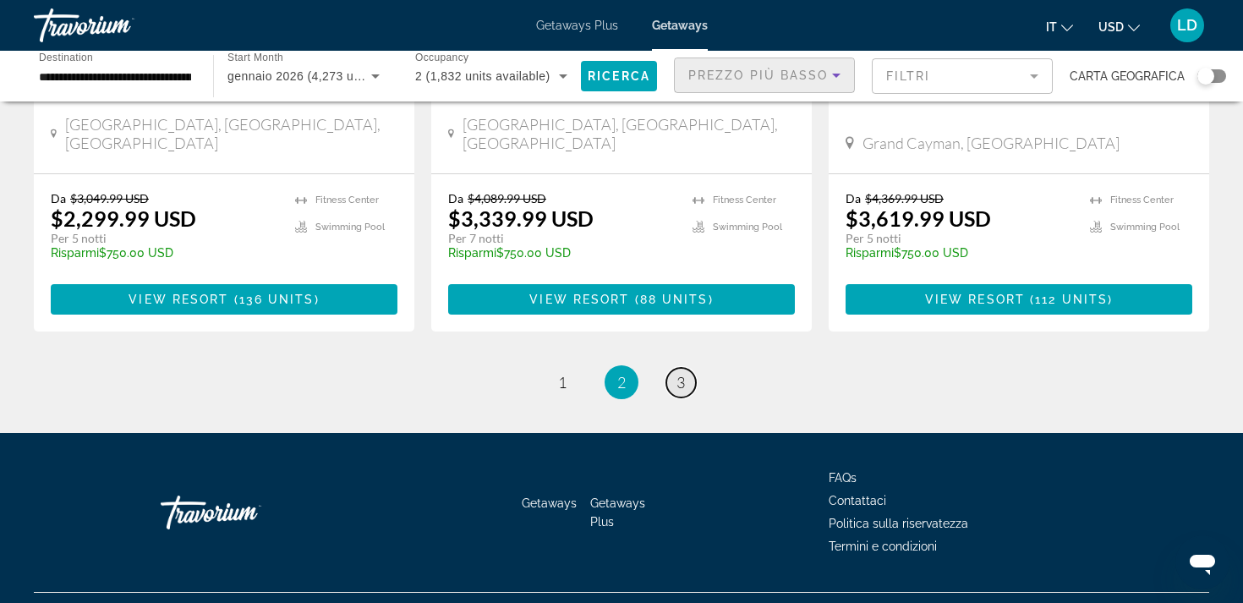
click at [680, 373] on span "3" at bounding box center [680, 382] width 8 height 19
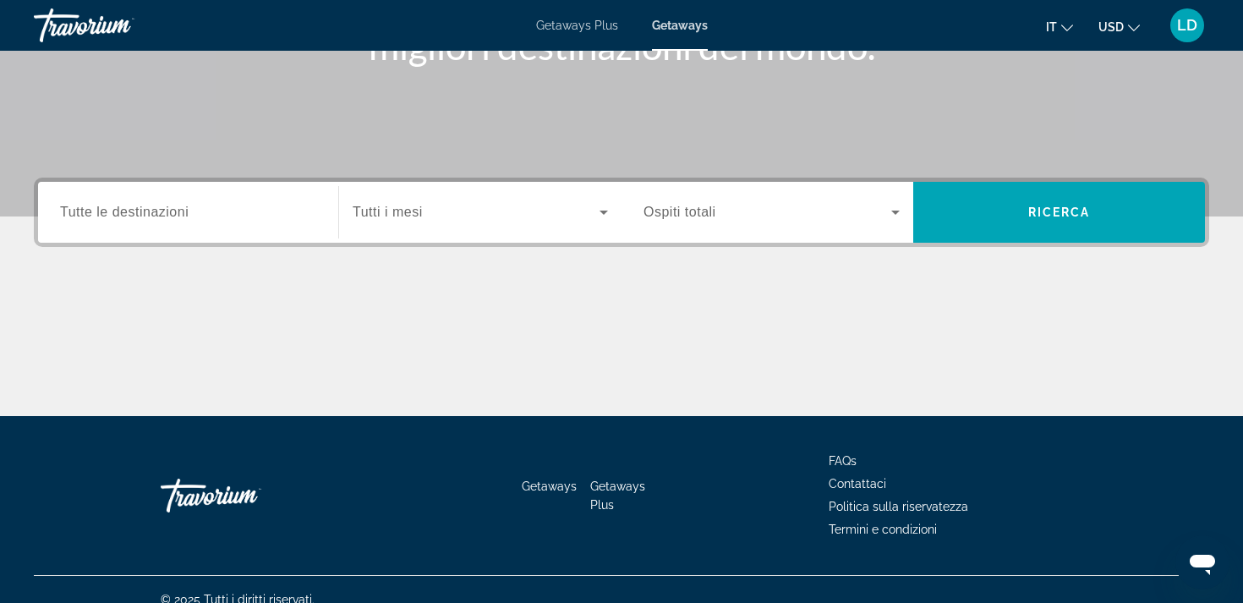
scroll to position [311, 0]
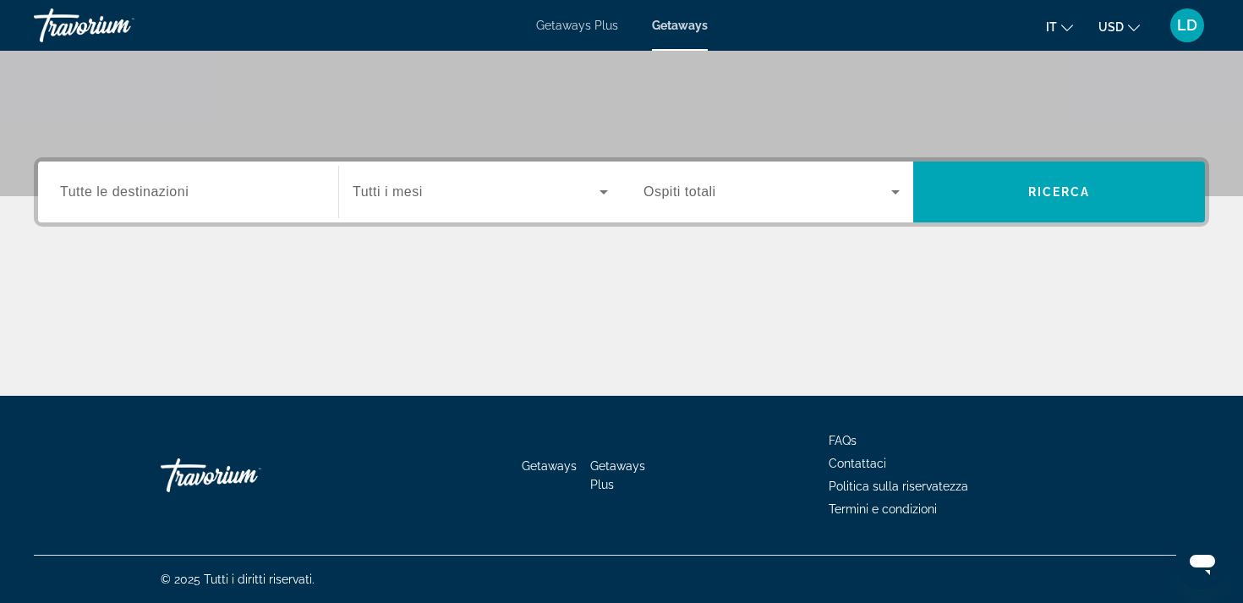
click at [210, 206] on div "Search widget" at bounding box center [188, 192] width 256 height 48
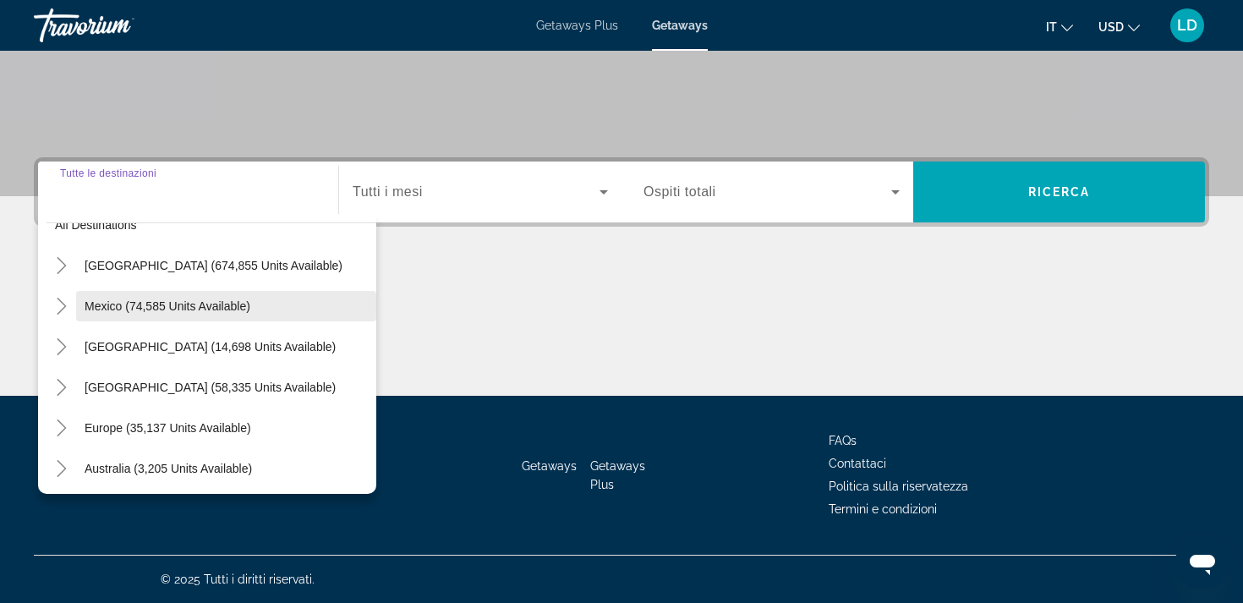
scroll to position [0, 0]
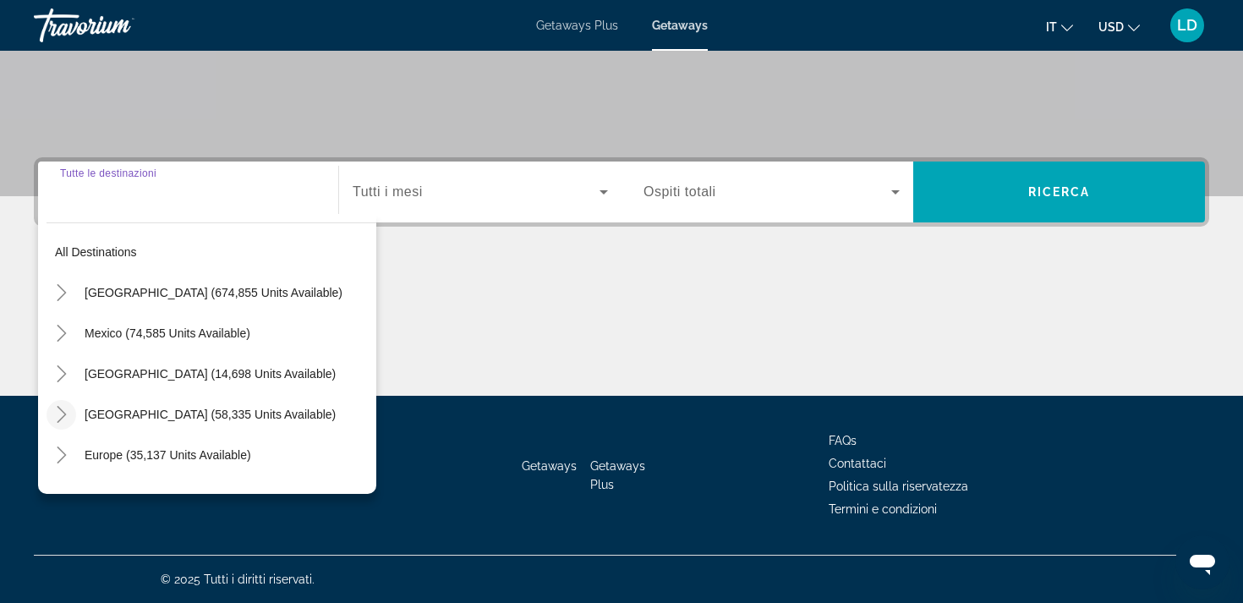
click at [59, 412] on icon "Toggle Caribbean & Atlantic Islands (58,335 units available)" at bounding box center [61, 414] width 17 height 17
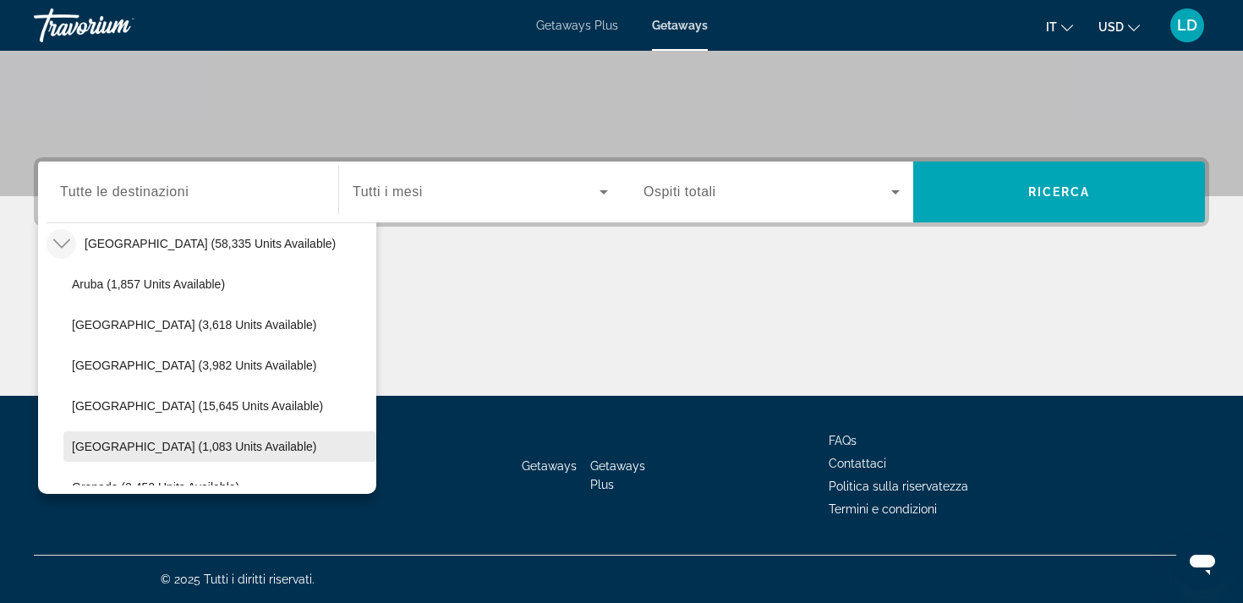
click at [151, 442] on span "Dominican Republic (1,083 units available)" at bounding box center [194, 447] width 244 height 14
type input "**********"
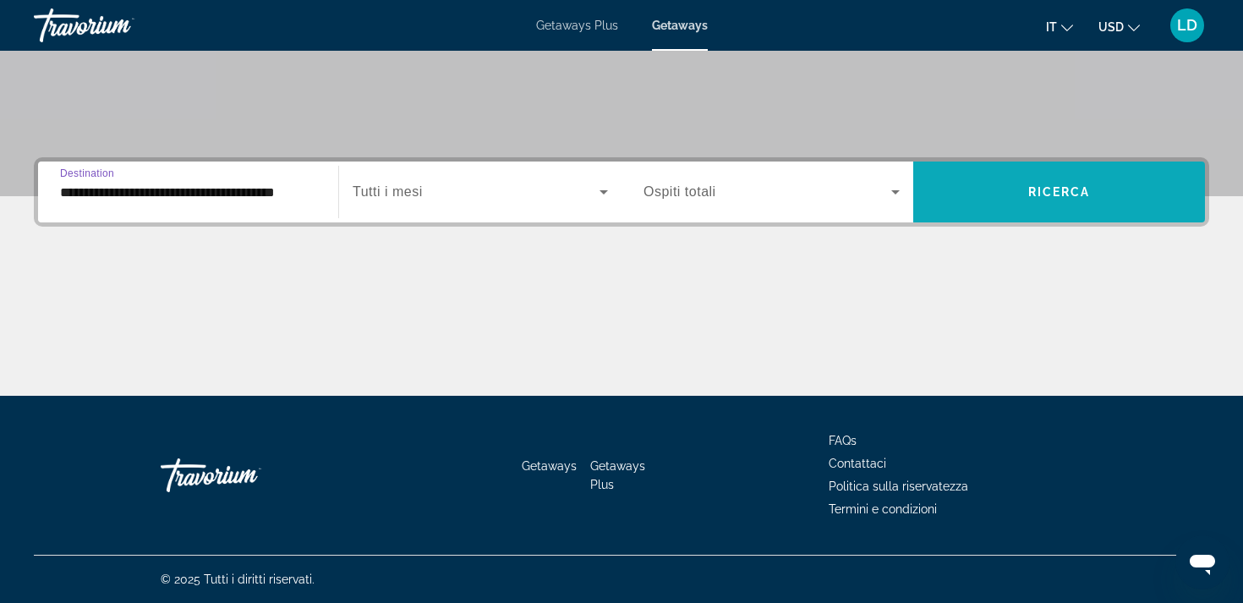
click at [1059, 189] on span "Ricerca" at bounding box center [1059, 192] width 63 height 14
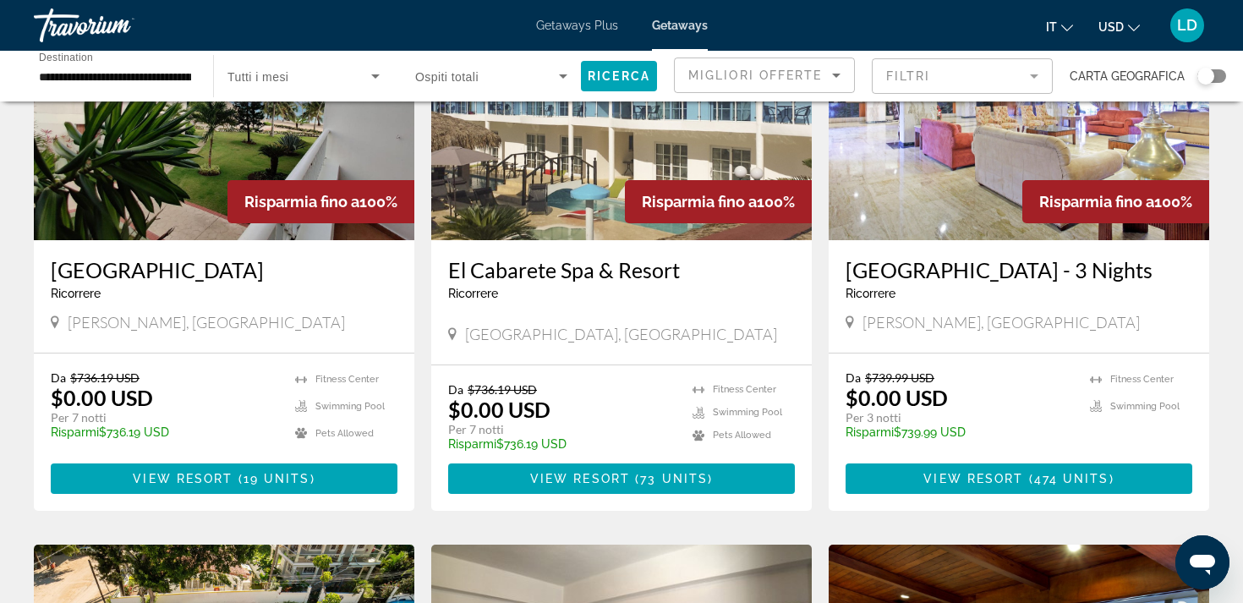
scroll to position [195, 0]
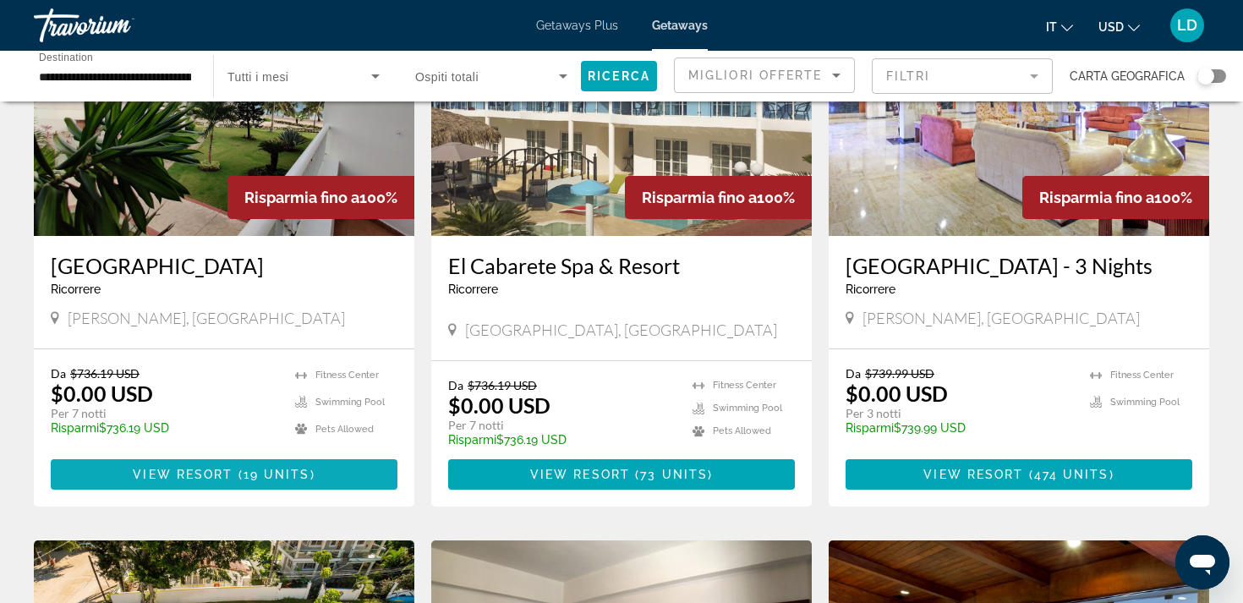
click at [199, 490] on span "Main content" at bounding box center [224, 474] width 347 height 41
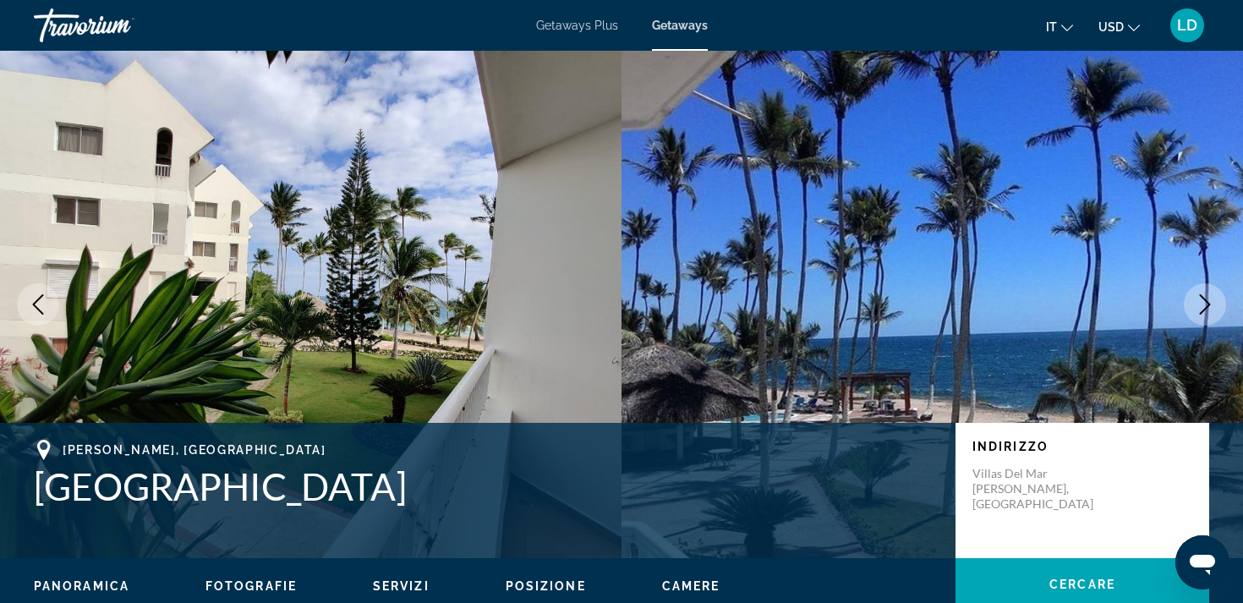
click at [1204, 300] on icon "Next image" at bounding box center [1204, 304] width 20 height 20
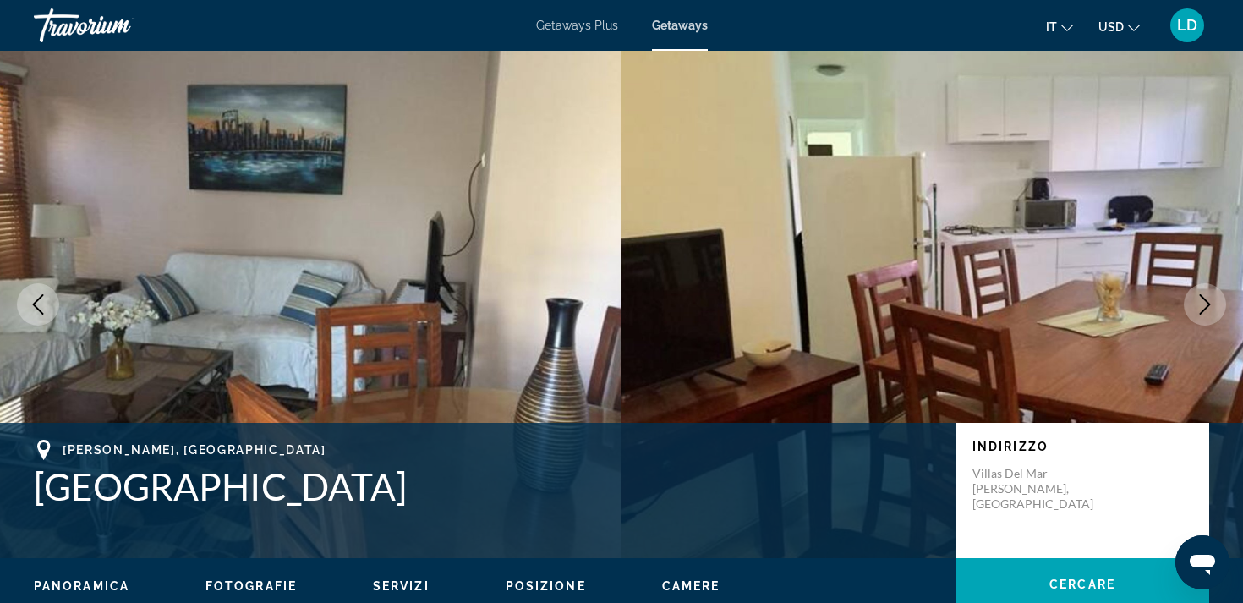
click at [1204, 300] on icon "Next image" at bounding box center [1204, 304] width 20 height 20
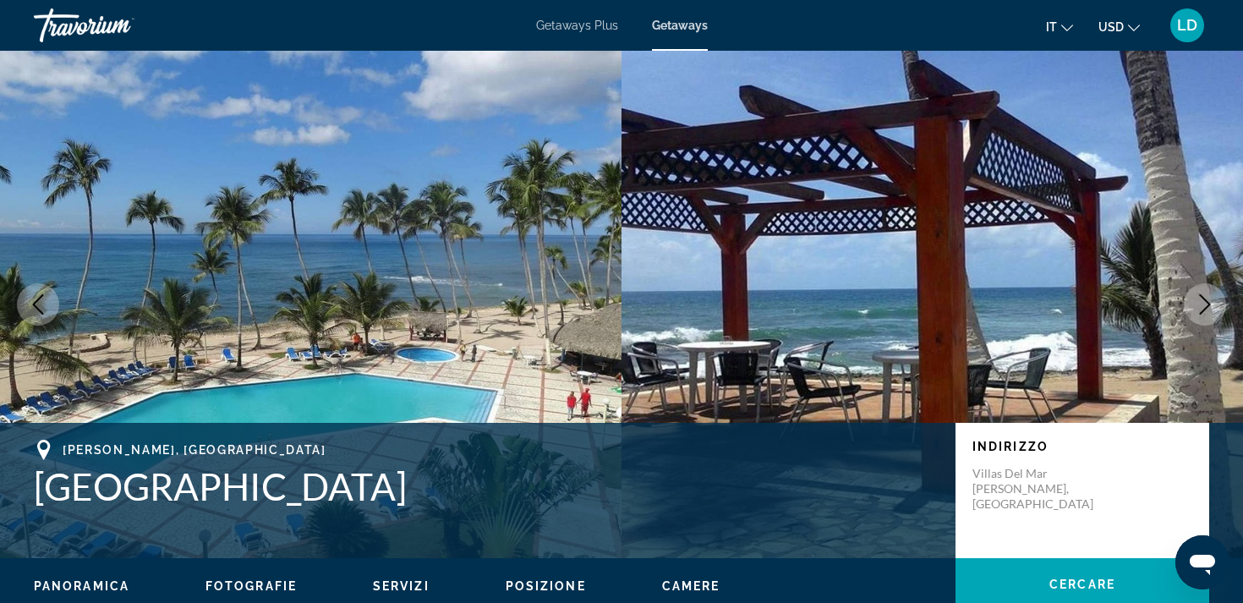
click at [1204, 300] on icon "Next image" at bounding box center [1204, 304] width 20 height 20
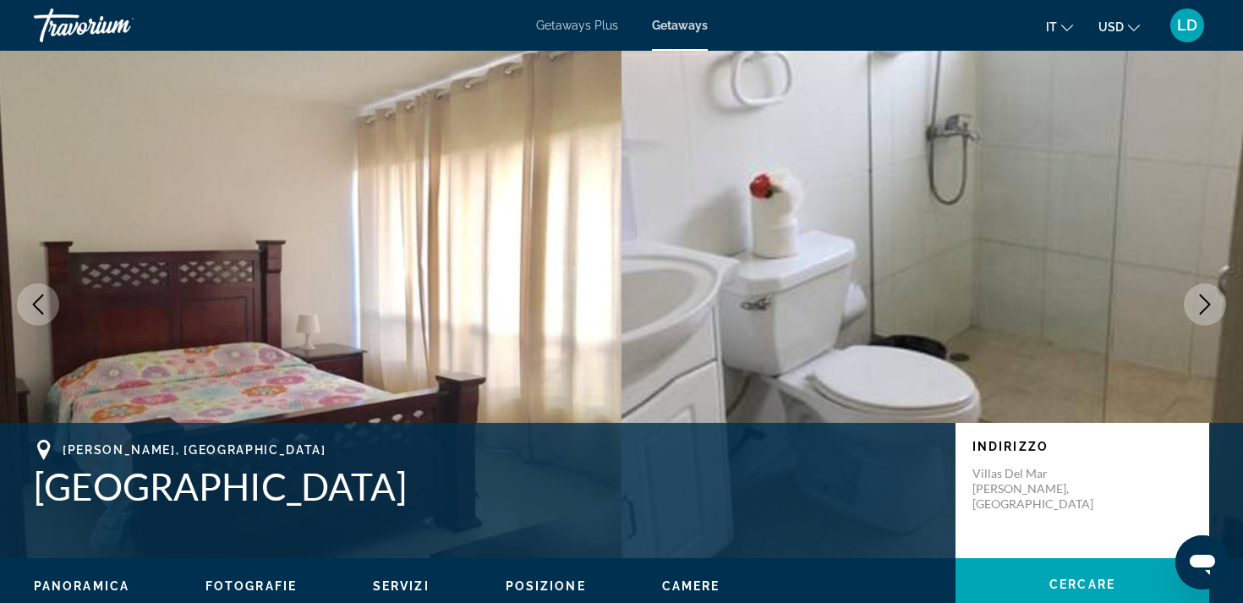
click at [1204, 300] on icon "Next image" at bounding box center [1204, 304] width 20 height 20
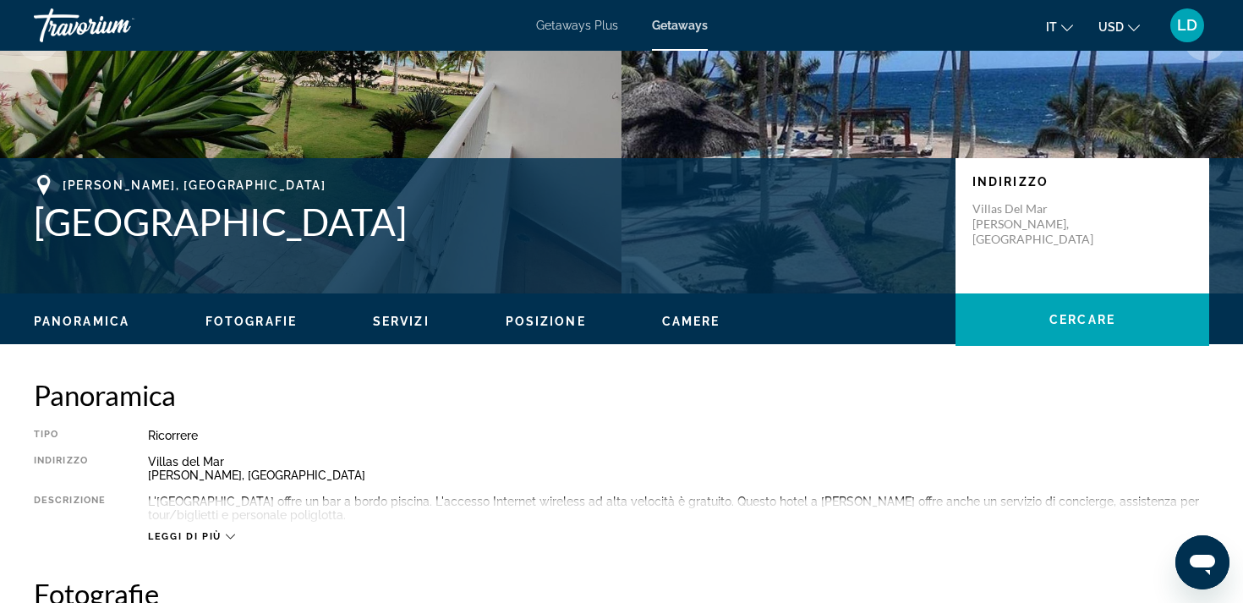
scroll to position [257, 0]
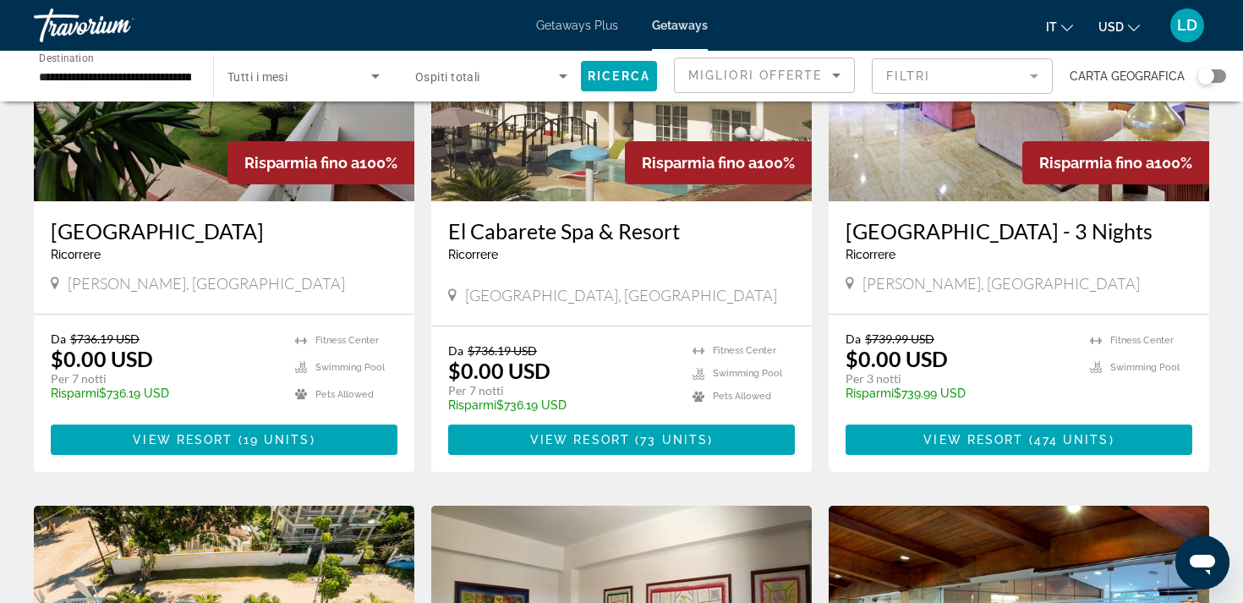
scroll to position [231, 0]
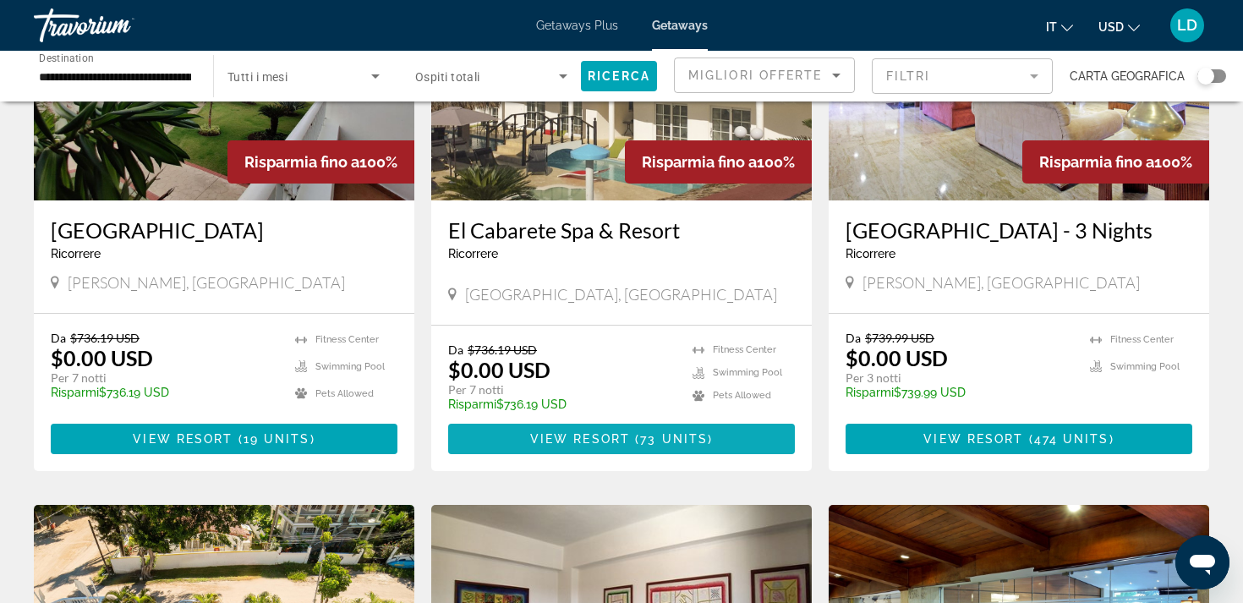
click at [635, 445] on span "( 73 units )" at bounding box center [671, 439] width 83 height 14
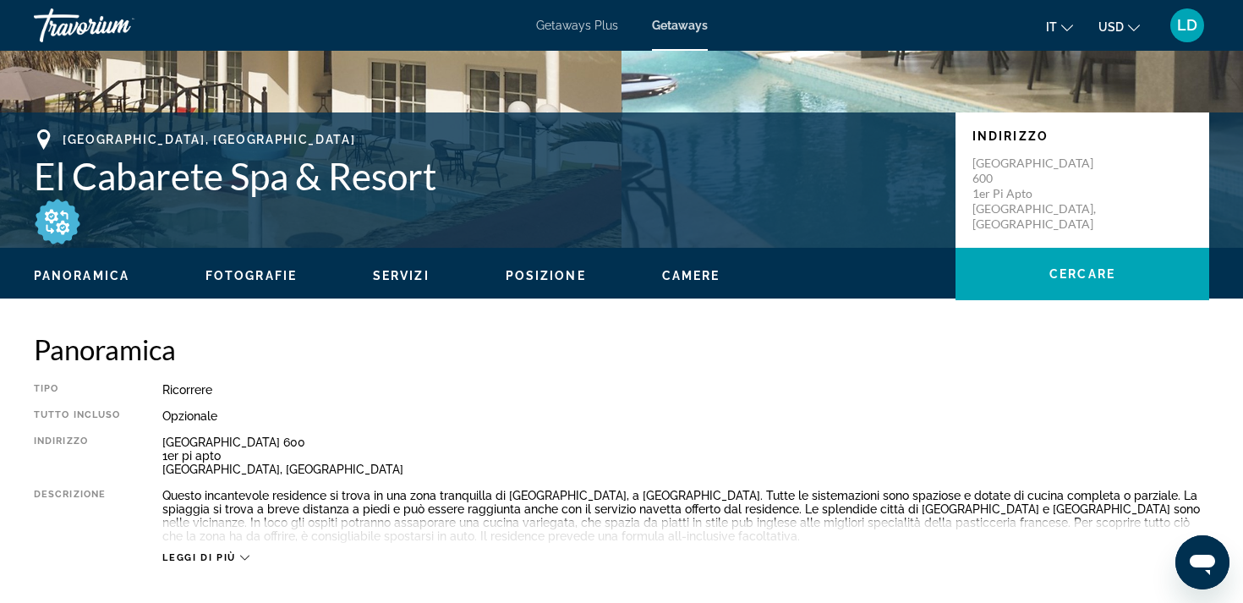
scroll to position [292, 0]
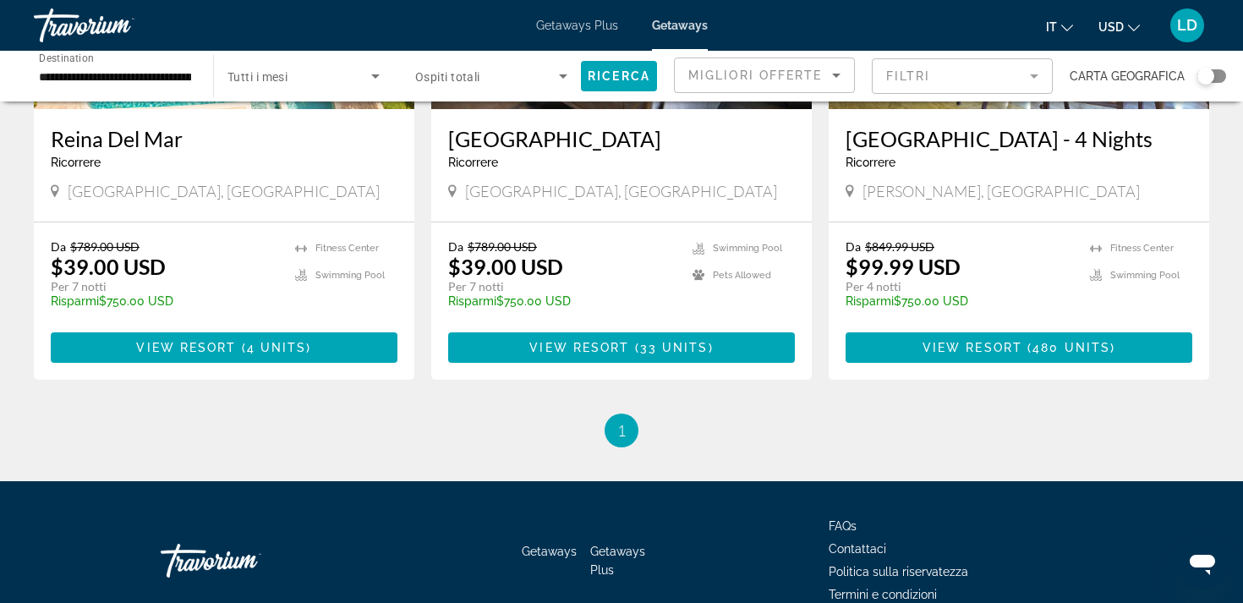
scroll to position [898, 0]
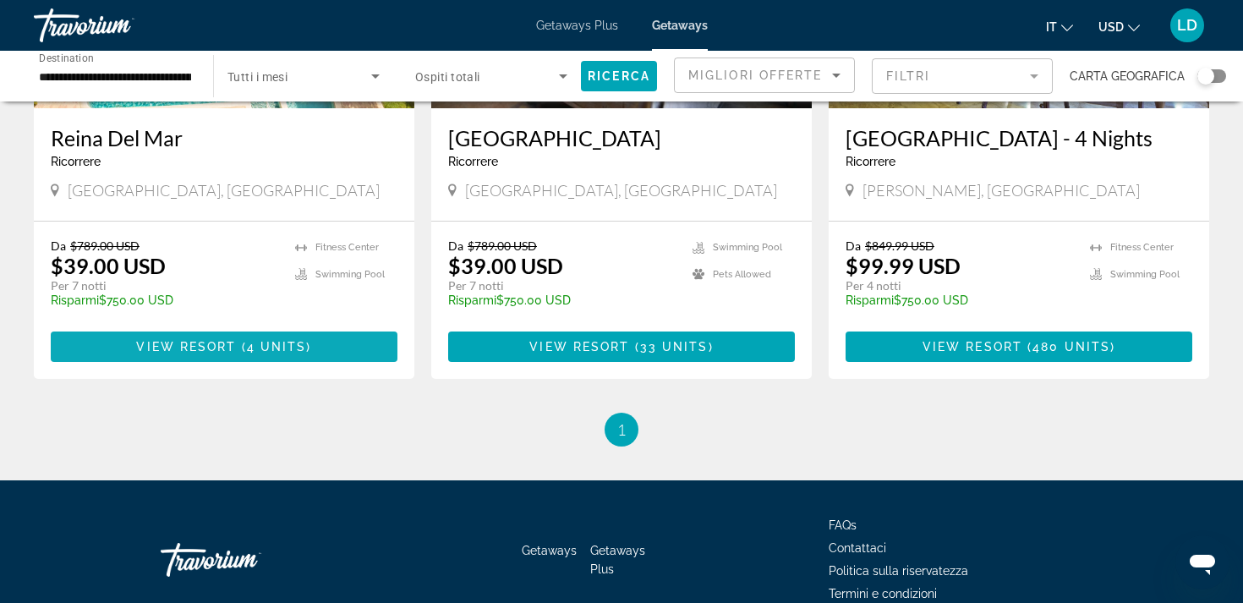
click at [207, 353] on span "View Resort" at bounding box center [186, 347] width 100 height 14
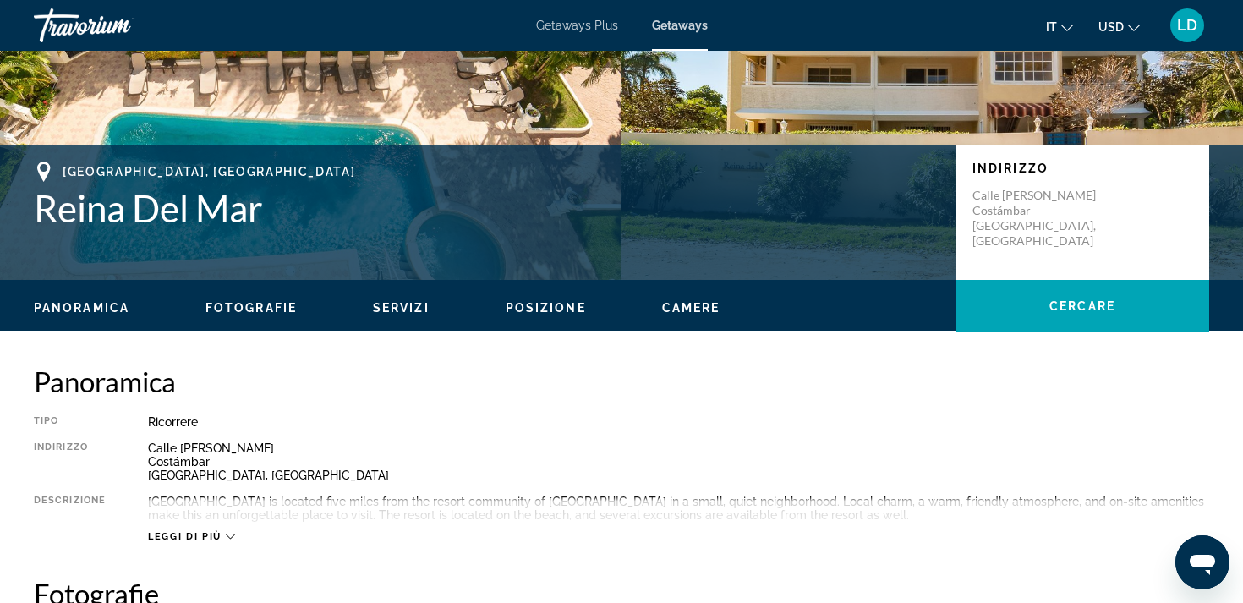
scroll to position [277, 0]
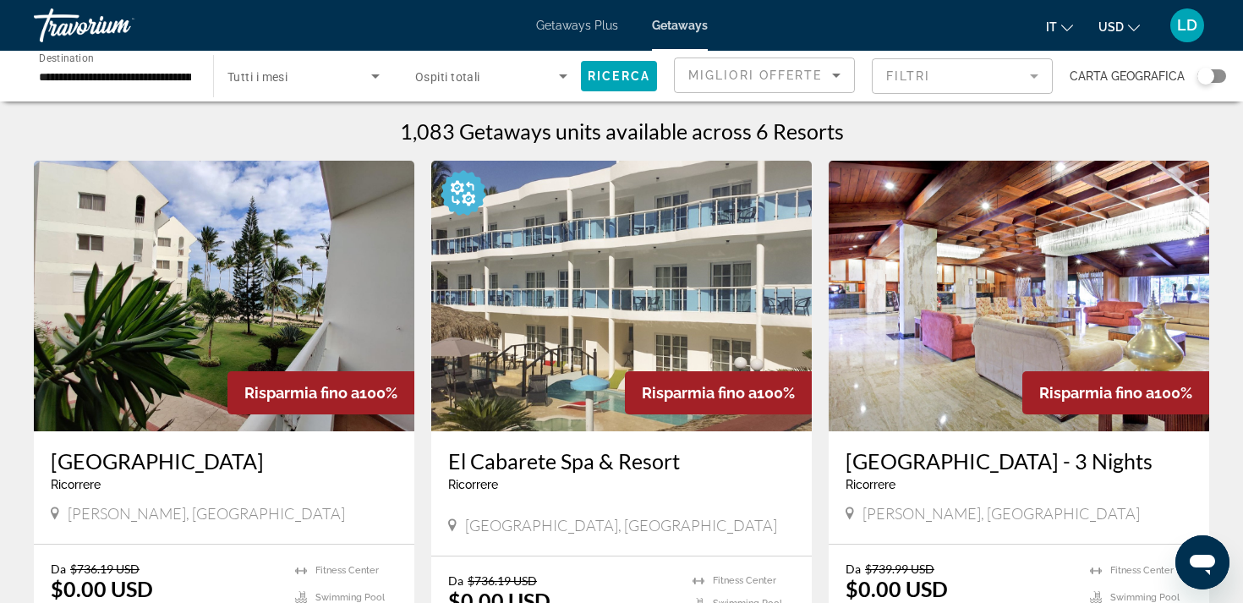
click at [139, 81] on input "**********" at bounding box center [115, 77] width 152 height 20
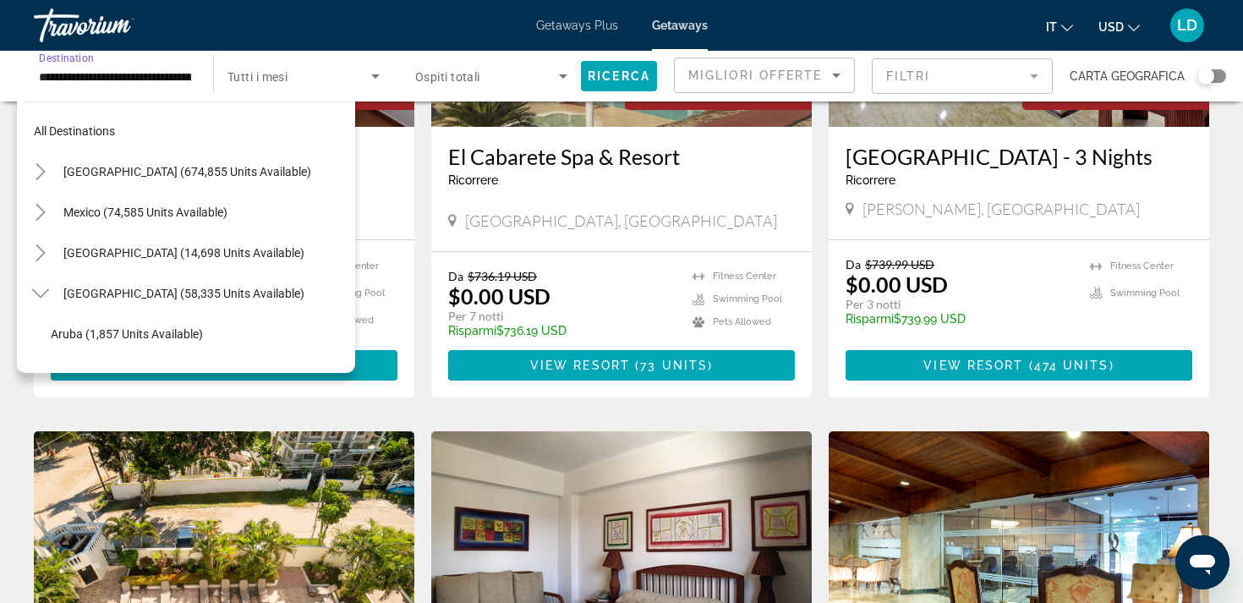
scroll to position [305, 0]
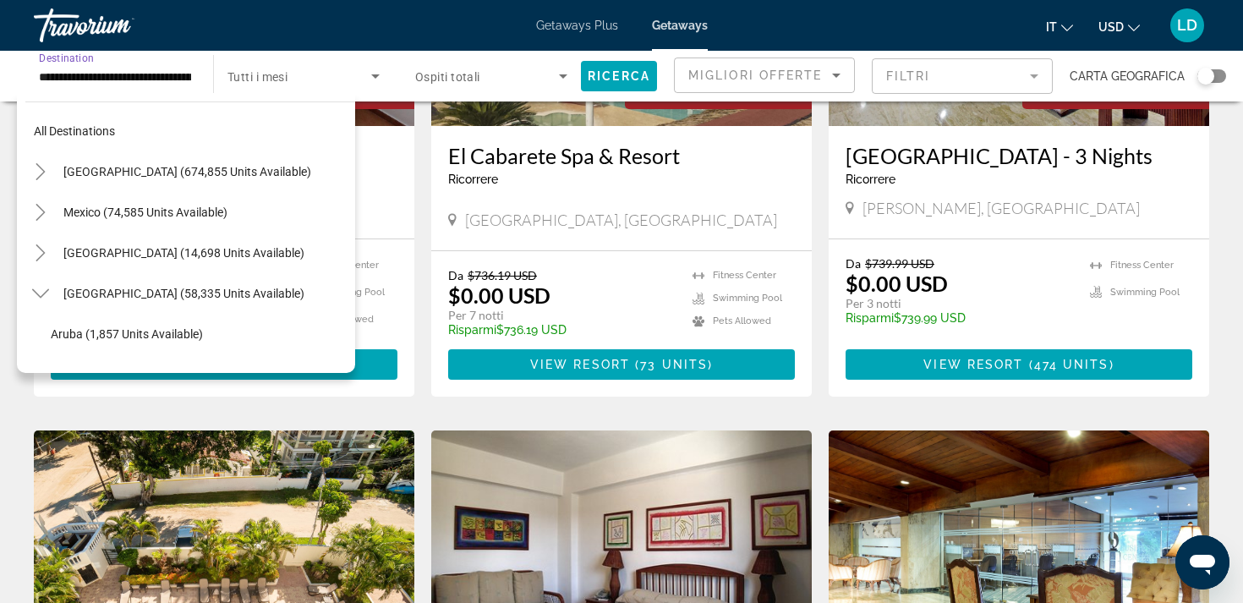
click at [419, 178] on app-weeks-search-item "Risparmia fino a 100% Albatros Club Resort Ricorrere - Questo è un resort per s…" at bounding box center [223, 125] width 397 height 541
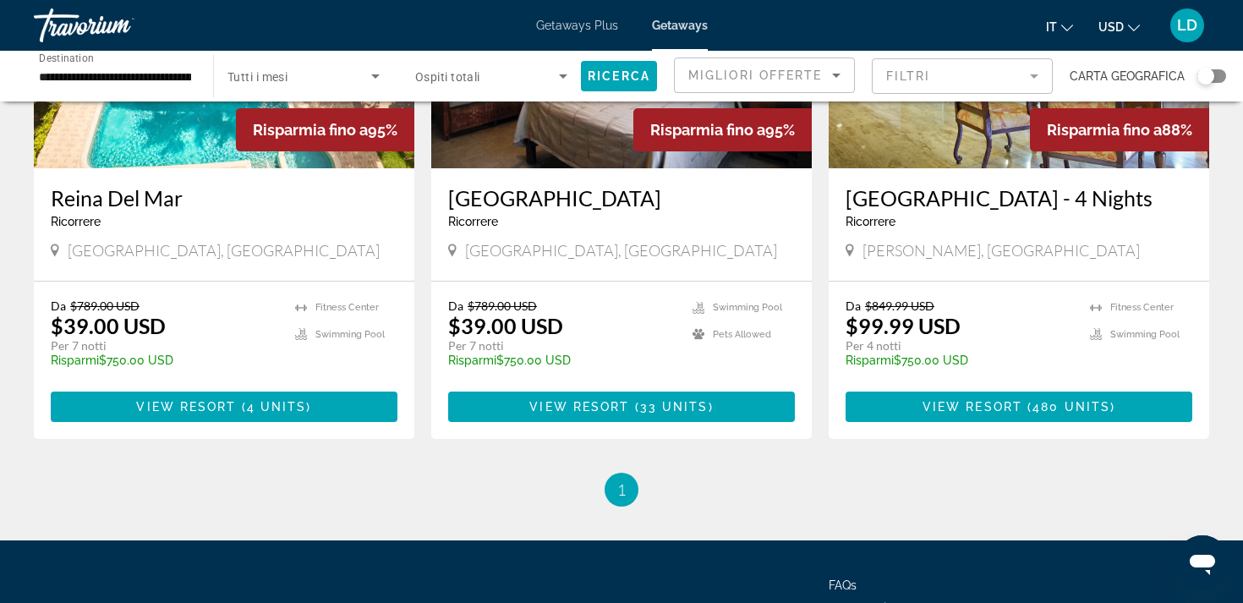
scroll to position [832, 0]
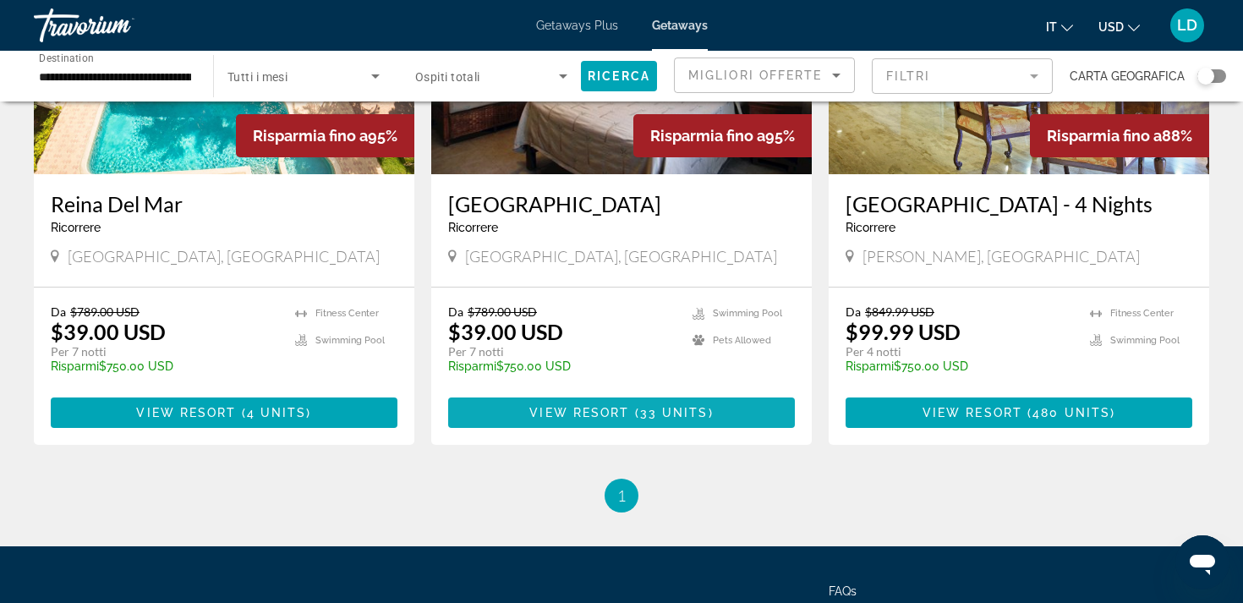
click at [641, 419] on span "33 units" at bounding box center [674, 413] width 68 height 14
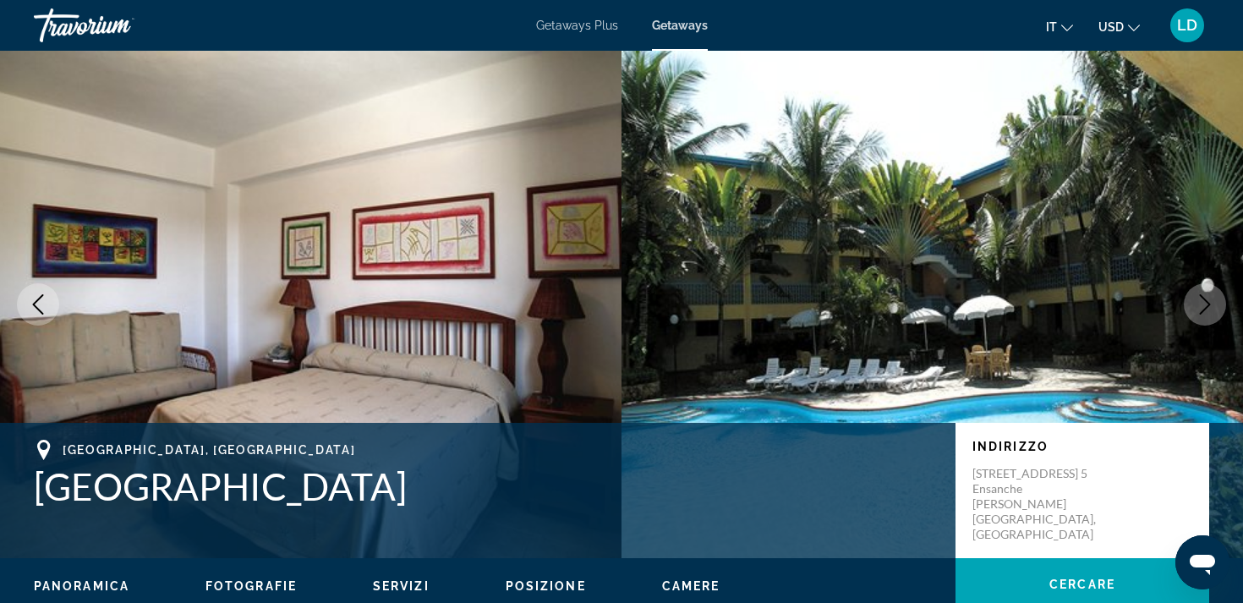
click at [1209, 299] on icon "Next image" at bounding box center [1204, 304] width 20 height 20
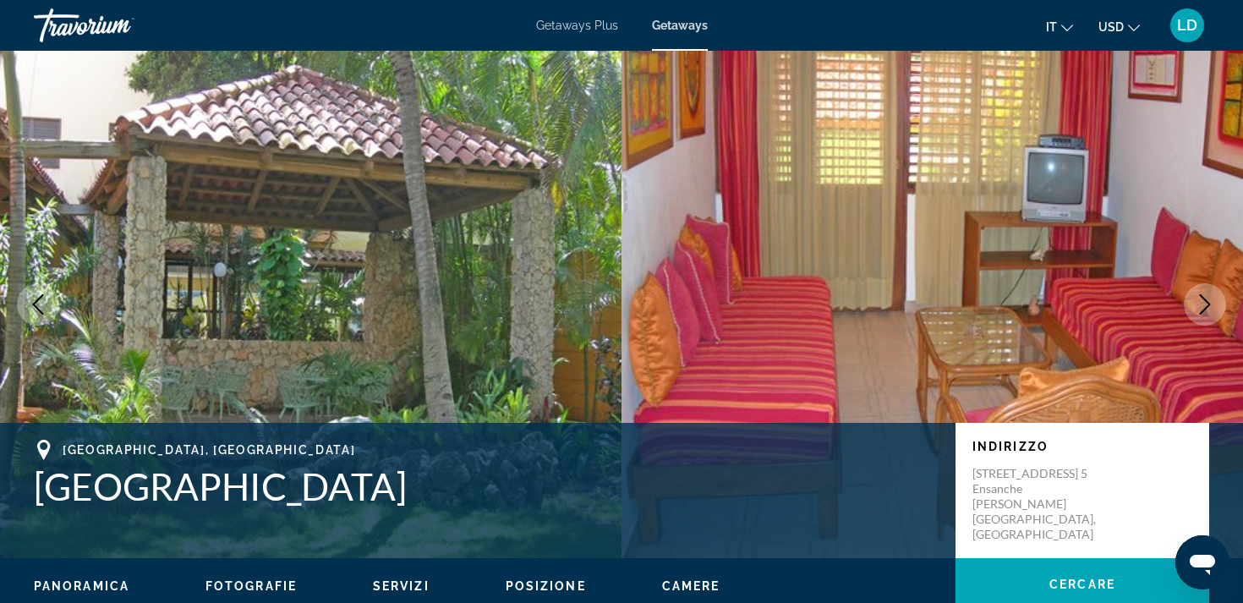
click at [1209, 299] on icon "Next image" at bounding box center [1204, 304] width 20 height 20
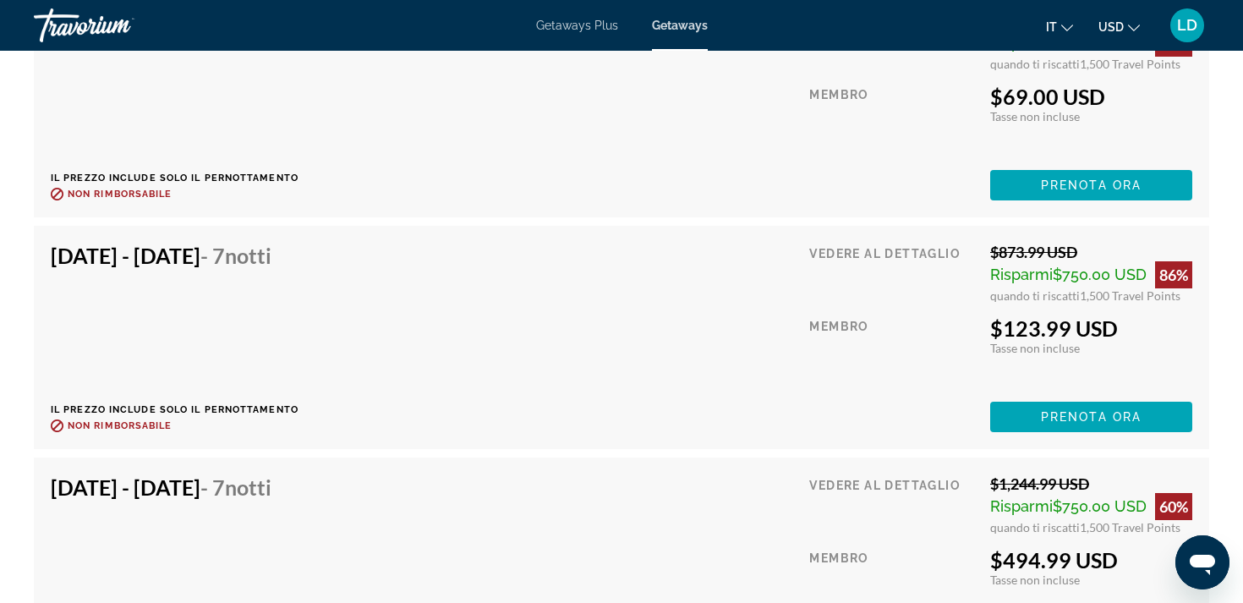
scroll to position [4043, 0]
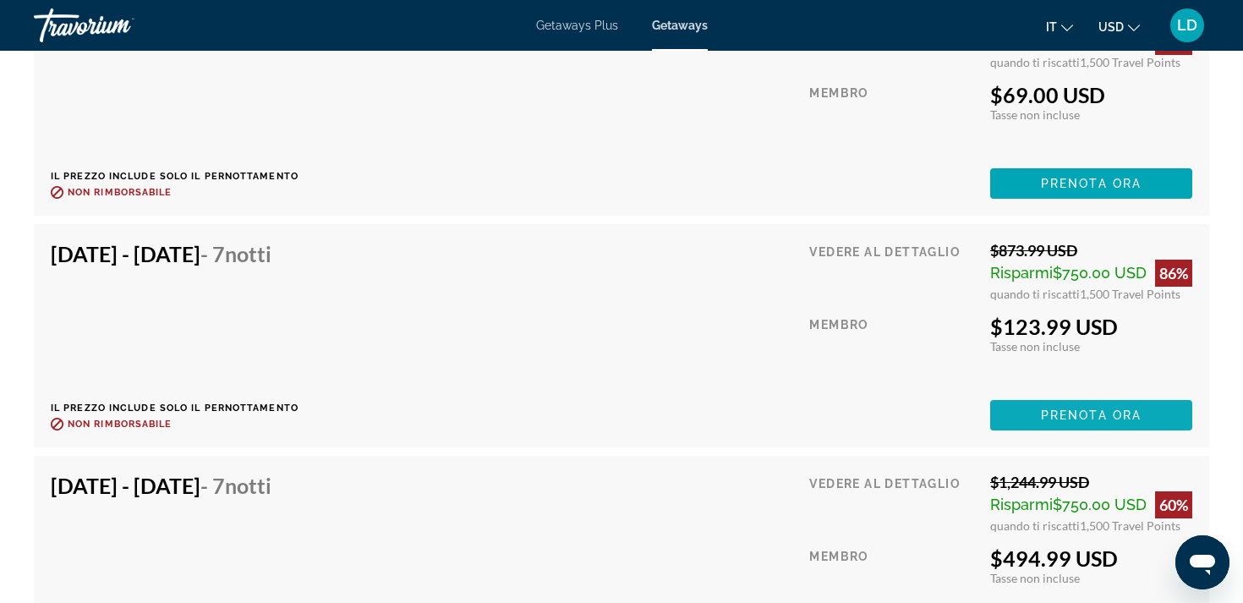
click at [1096, 413] on span "Prenota ora" at bounding box center [1091, 415] width 101 height 14
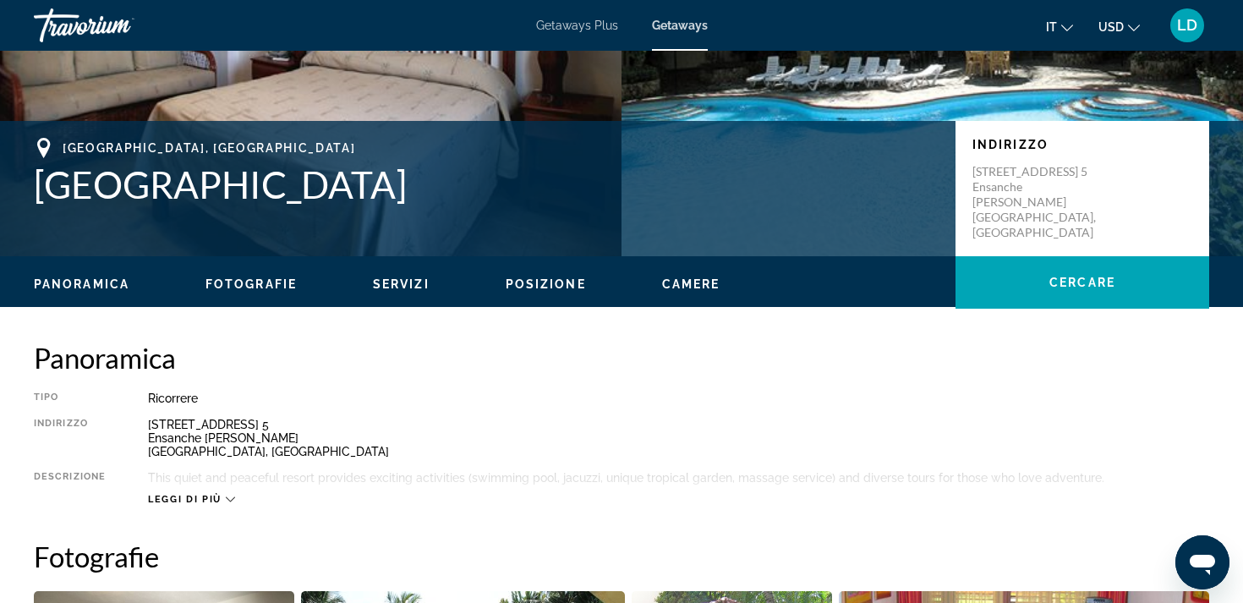
scroll to position [297, 0]
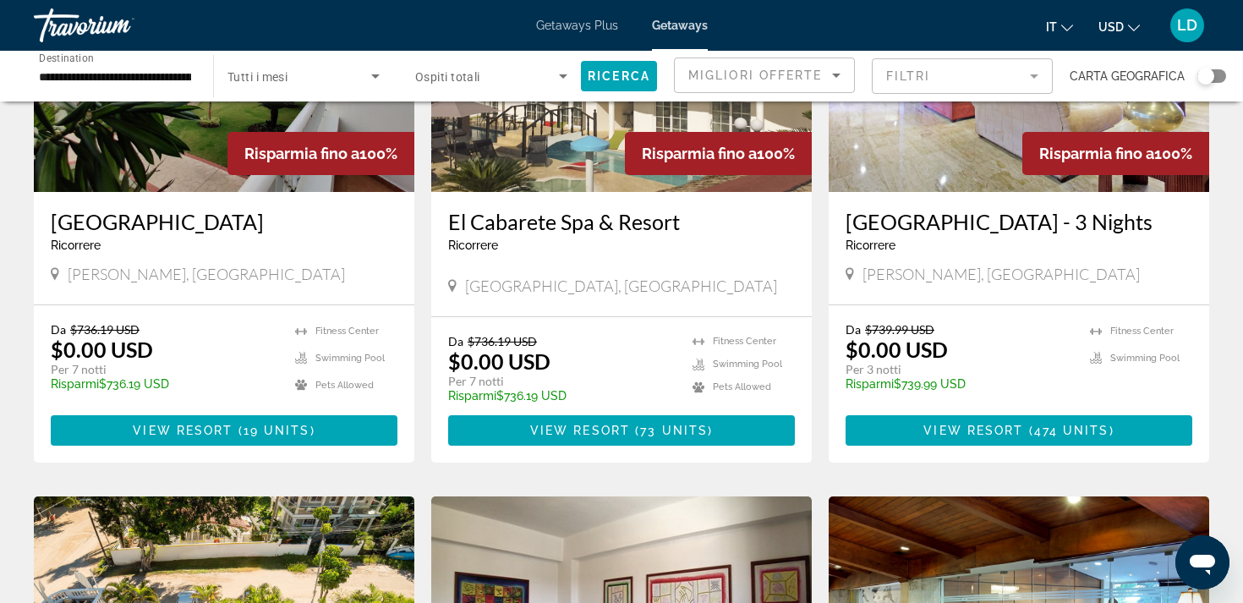
scroll to position [245, 0]
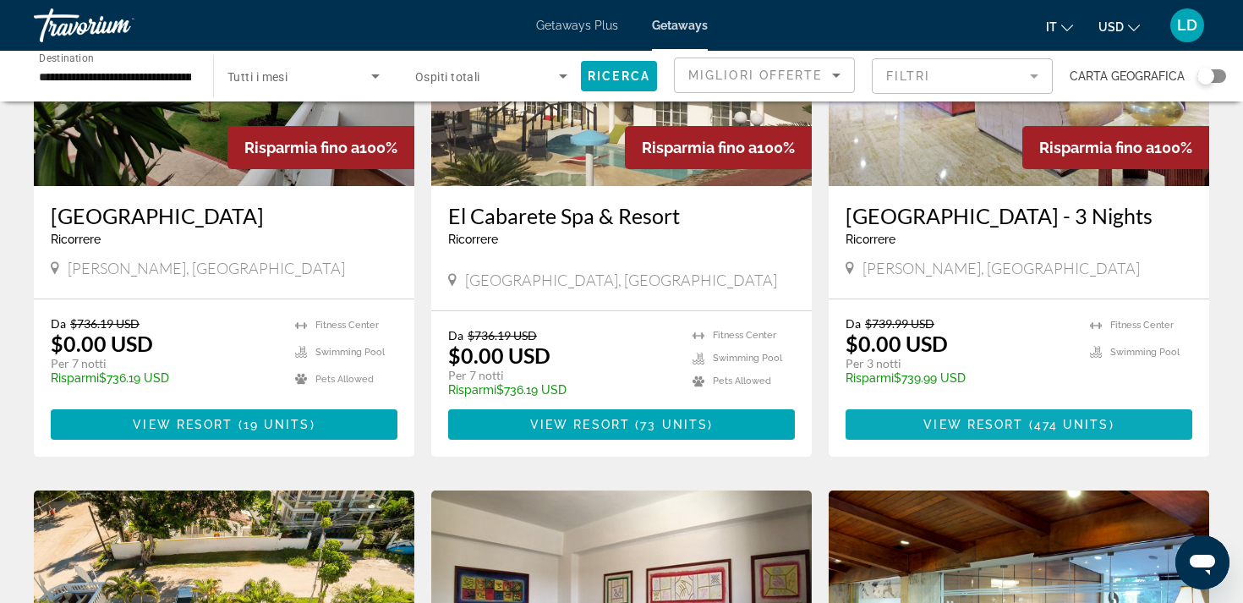
click at [1014, 431] on span "View Resort" at bounding box center [973, 425] width 100 height 14
